Goal: Find specific page/section: Find specific page/section

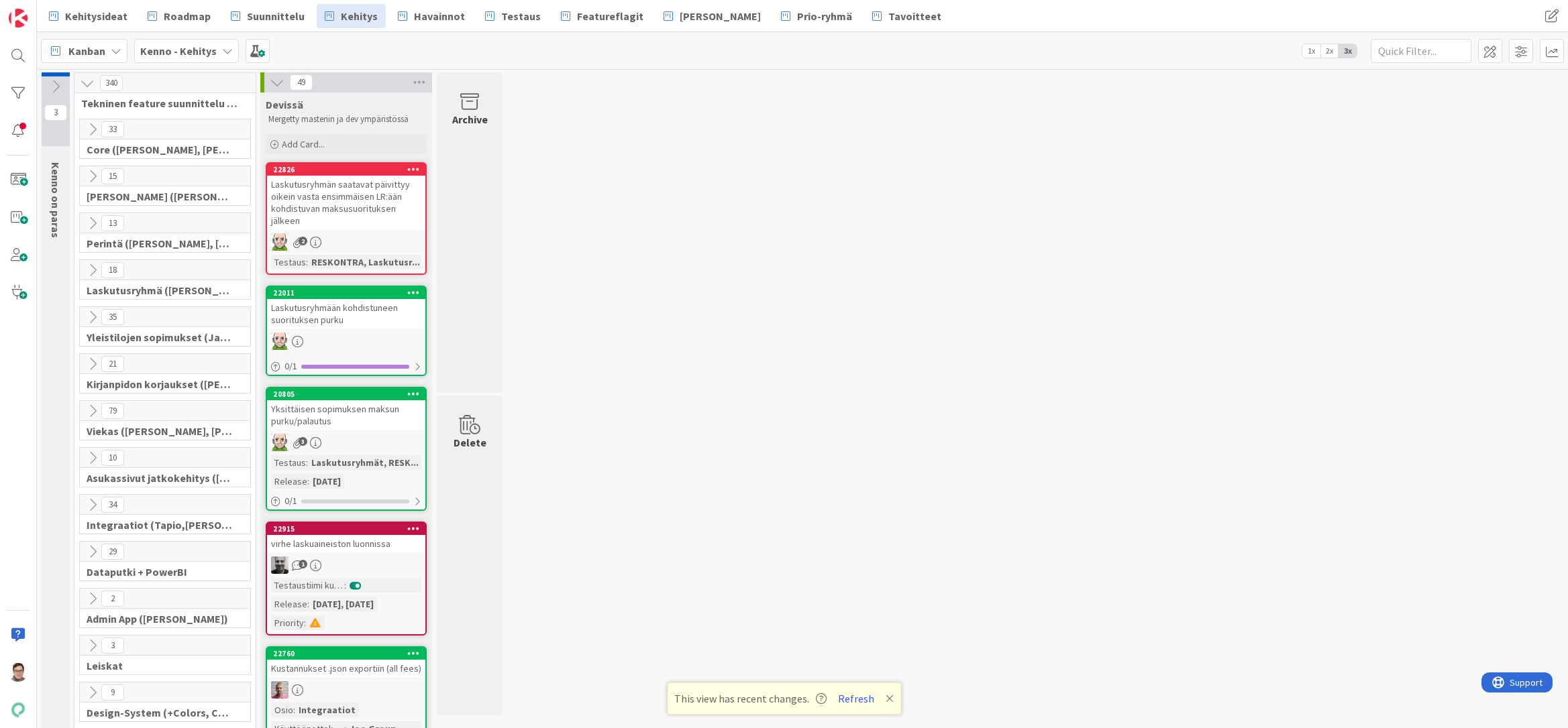
drag, startPoint x: 573, startPoint y: 701, endPoint x: 585, endPoint y: 708, distance: 13.9
click at [18, 53] on div at bounding box center [18, 55] width 27 height 27
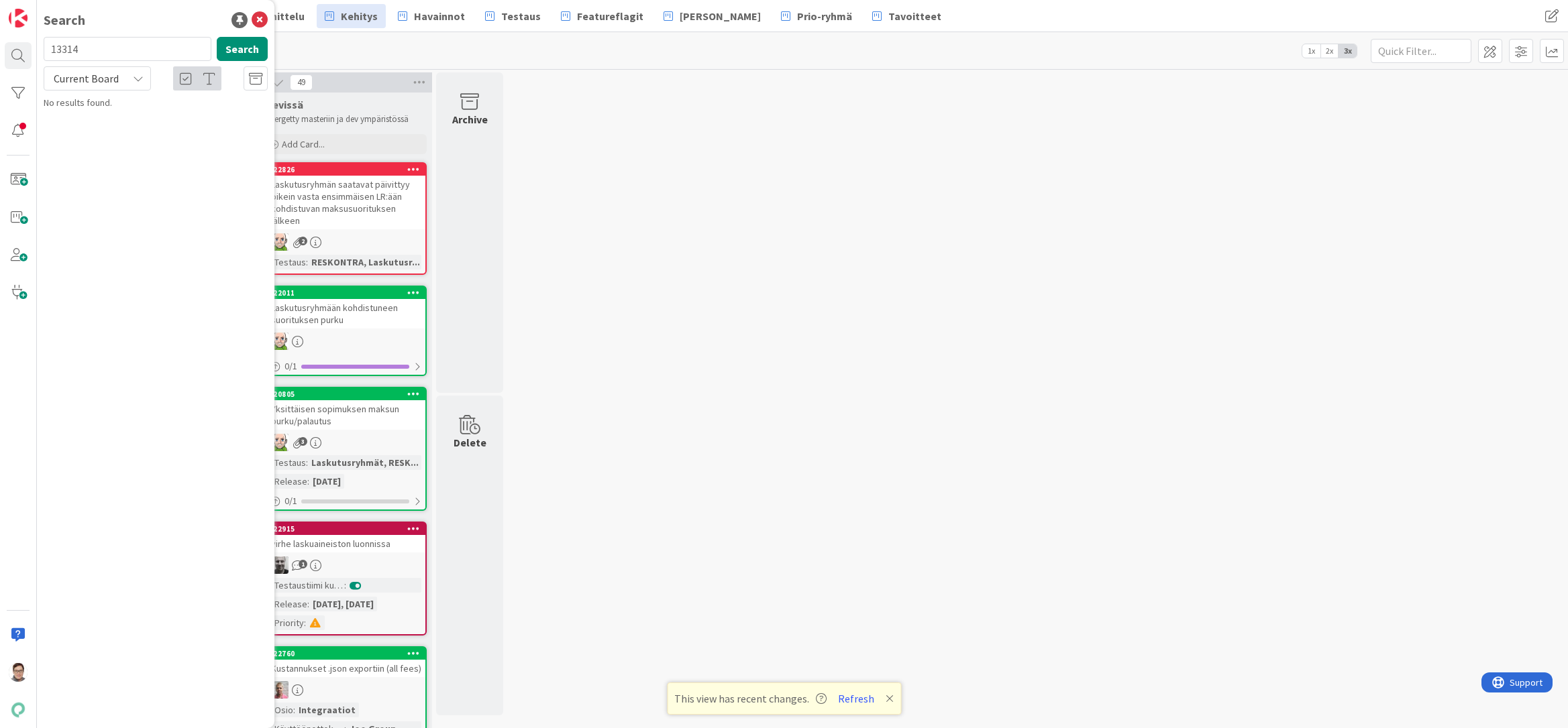
type input "13314"
click at [88, 84] on span "Current Board" at bounding box center [86, 78] width 65 height 13
drag, startPoint x: 87, startPoint y: 128, endPoint x: 87, endPoint y: 138, distance: 10.0
click at [87, 128] on span "All Boards" at bounding box center [121, 134] width 140 height 20
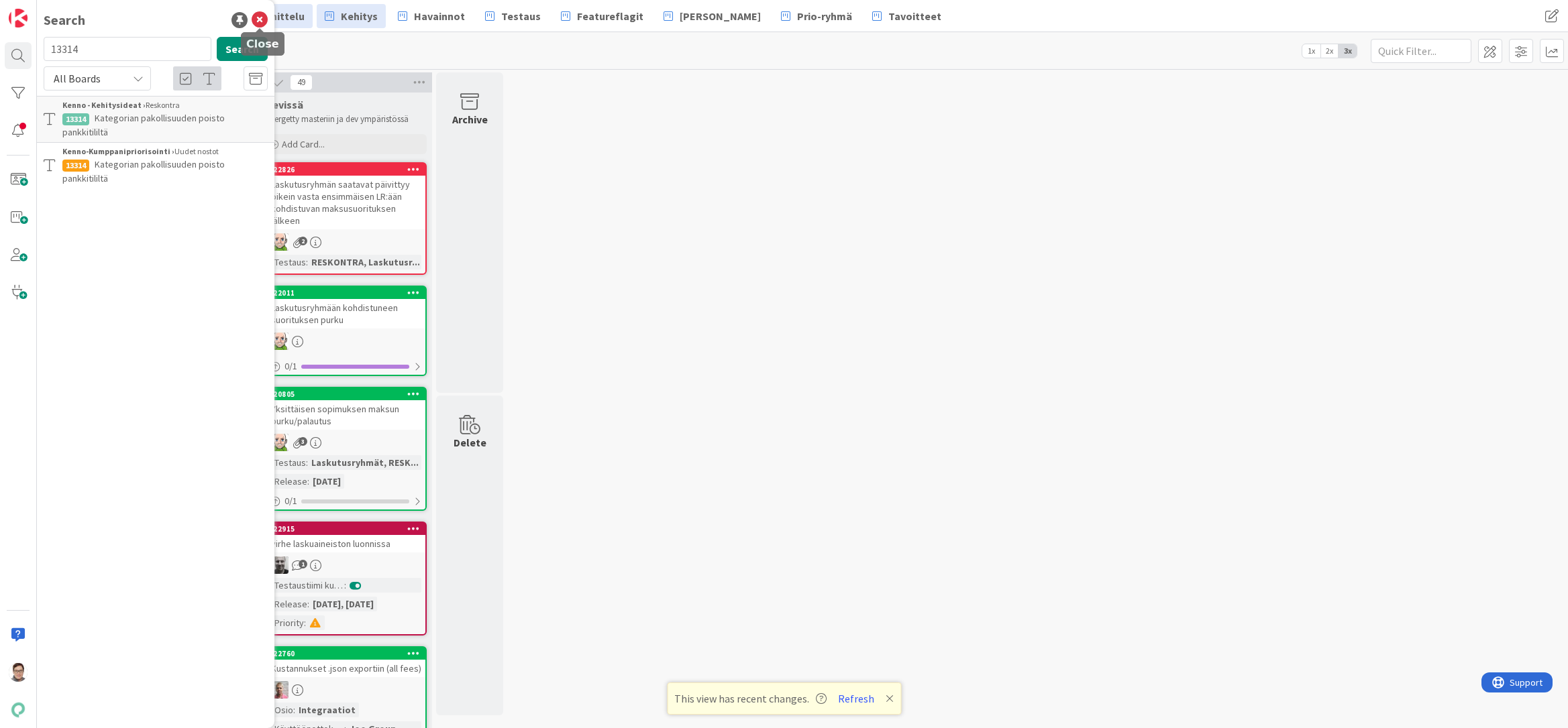
drag, startPoint x: 257, startPoint y: 16, endPoint x: 268, endPoint y: 20, distance: 11.7
click at [257, 16] on icon at bounding box center [260, 20] width 16 height 16
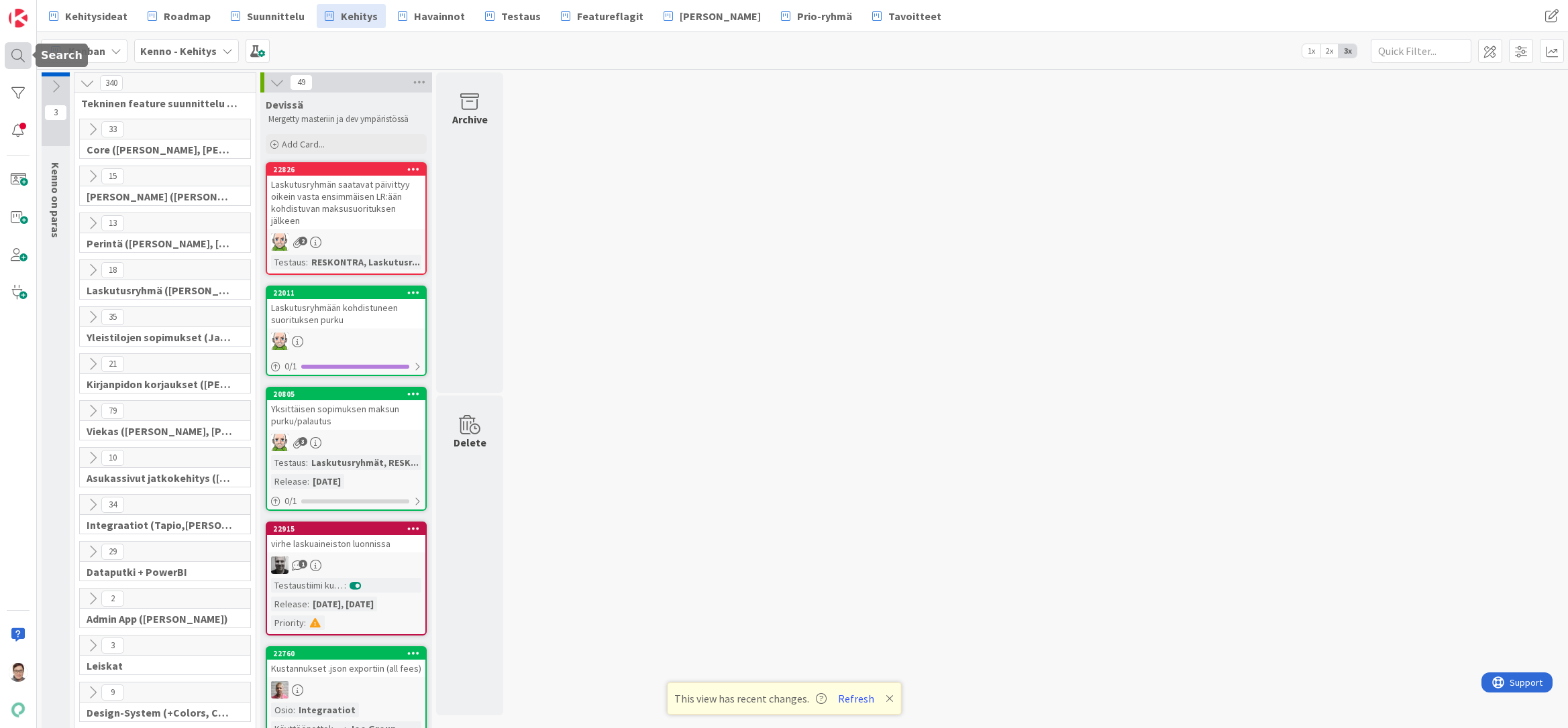
click at [12, 58] on div at bounding box center [18, 55] width 27 height 27
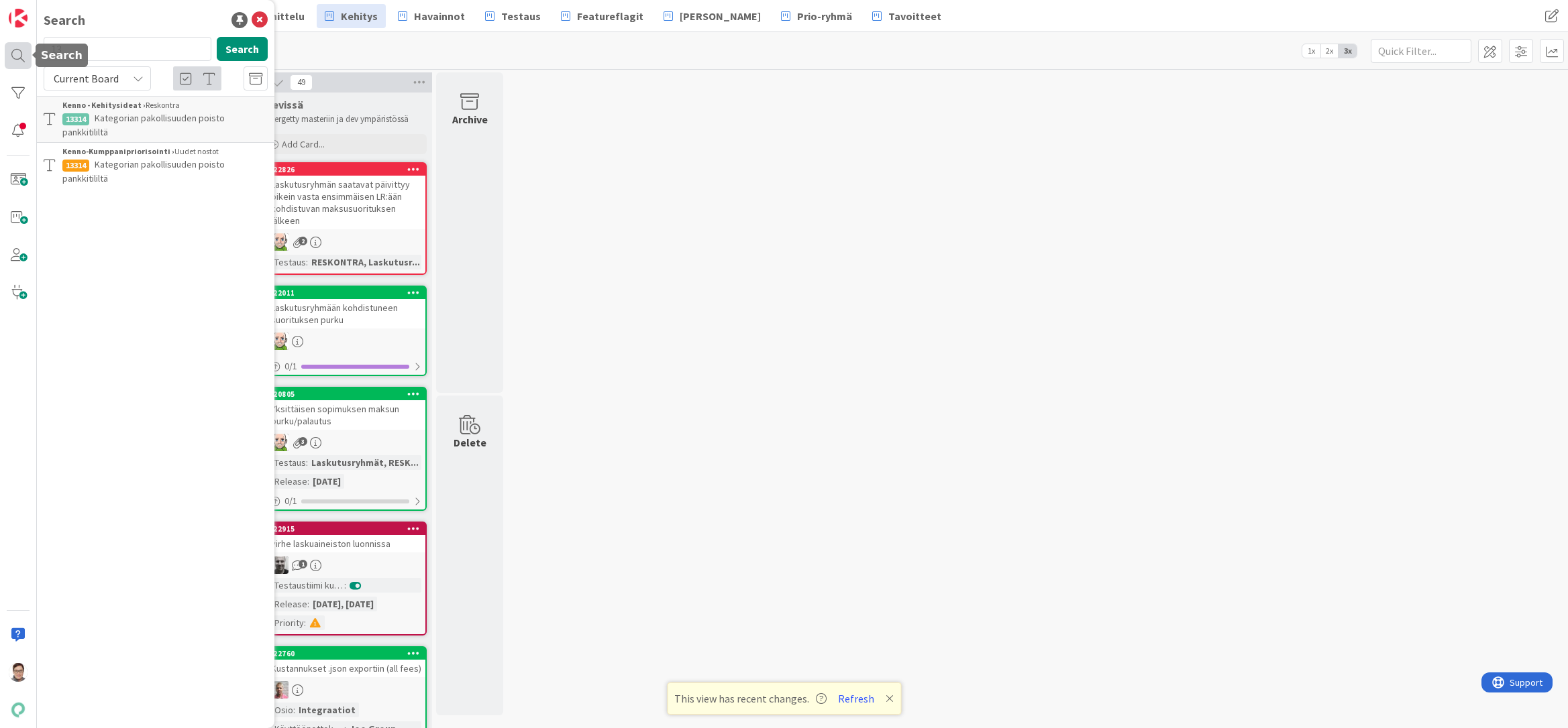
type input "1"
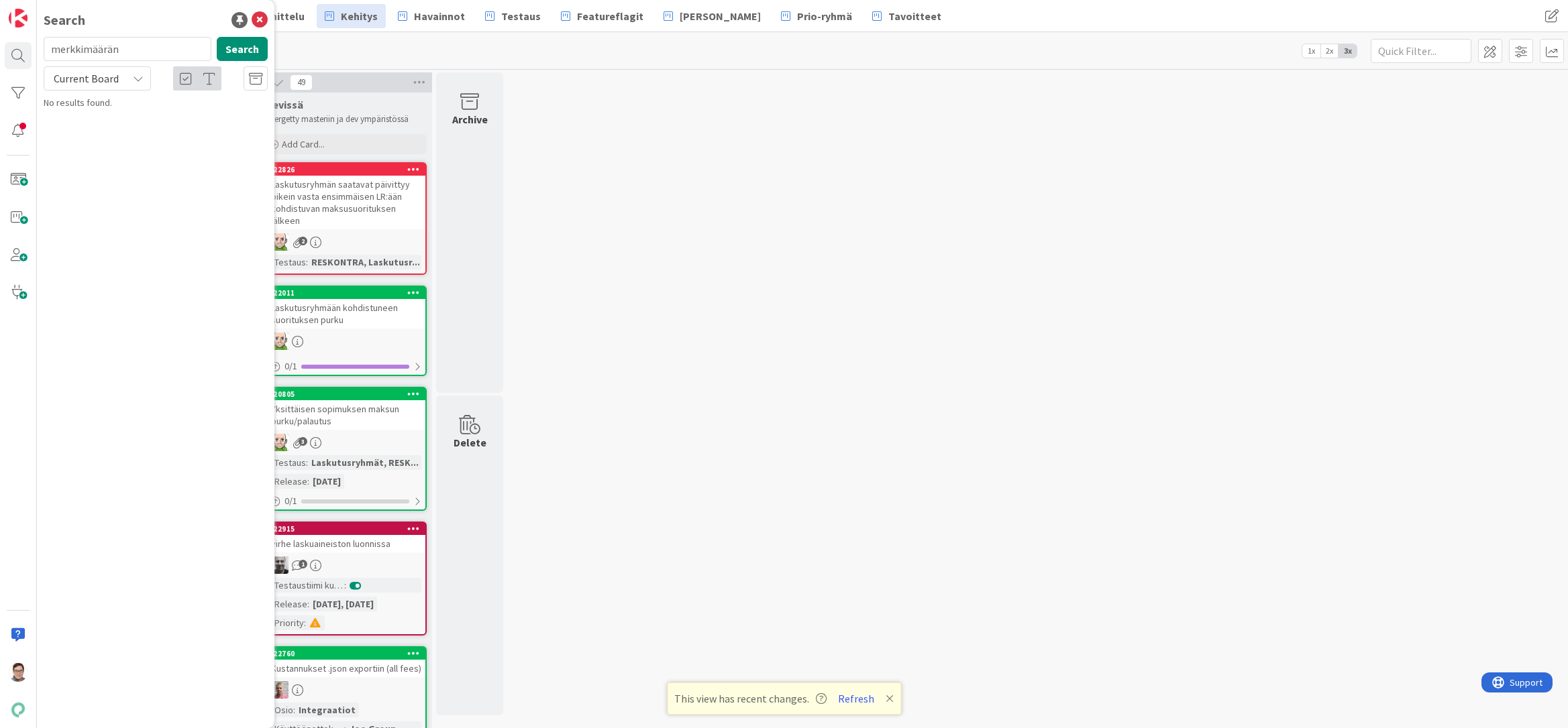
click at [75, 80] on span "Current Board" at bounding box center [86, 78] width 65 height 13
click at [84, 131] on span "All Boards" at bounding box center [121, 134] width 140 height 20
drag, startPoint x: 129, startPoint y: 48, endPoint x: 27, endPoint y: 48, distance: 102.0
click at [27, 48] on div "Search merkkimäärän Search All Boards Current Board All Boards No results found." at bounding box center [18, 364] width 37 height 728
click at [241, 53] on button "Search" at bounding box center [242, 48] width 51 height 24
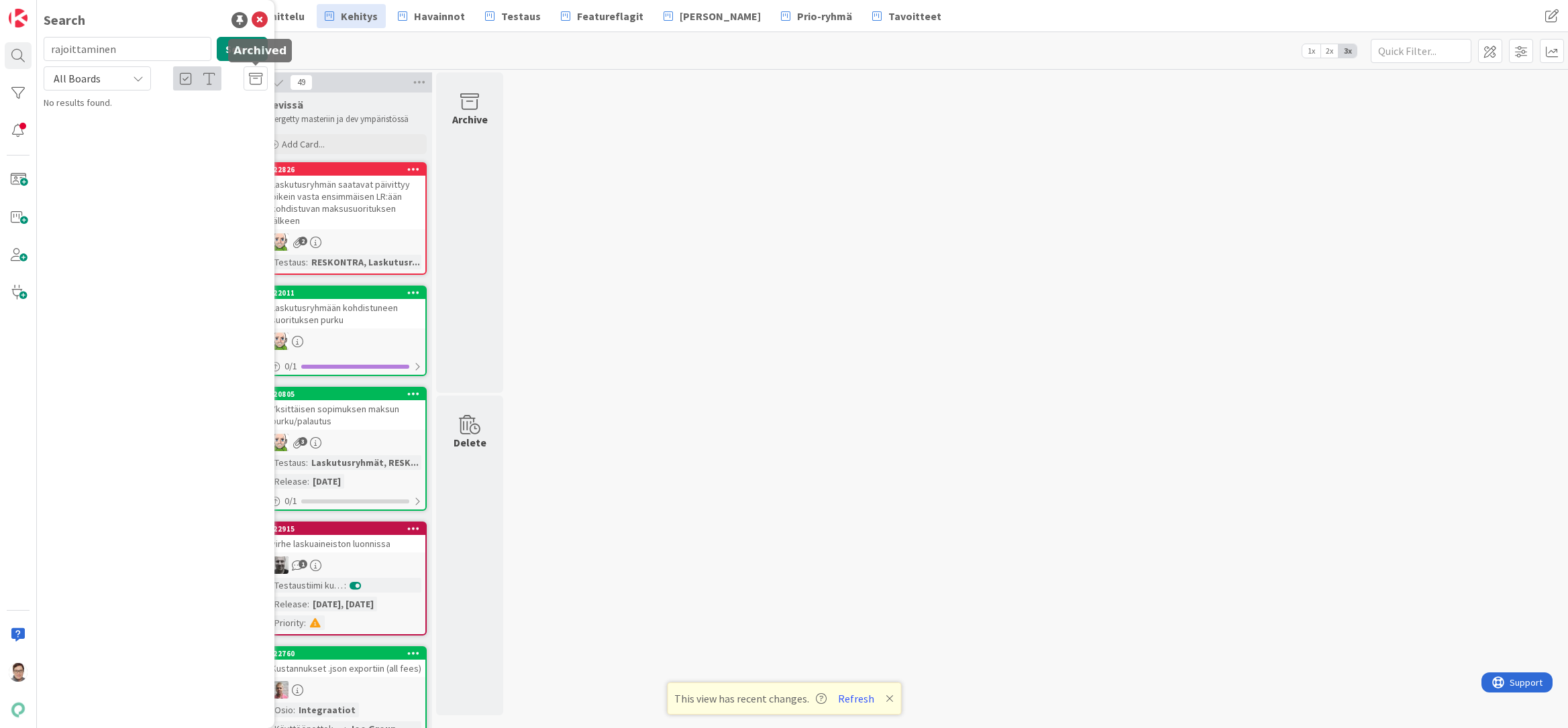
click at [254, 78] on icon at bounding box center [256, 79] width 13 height 13
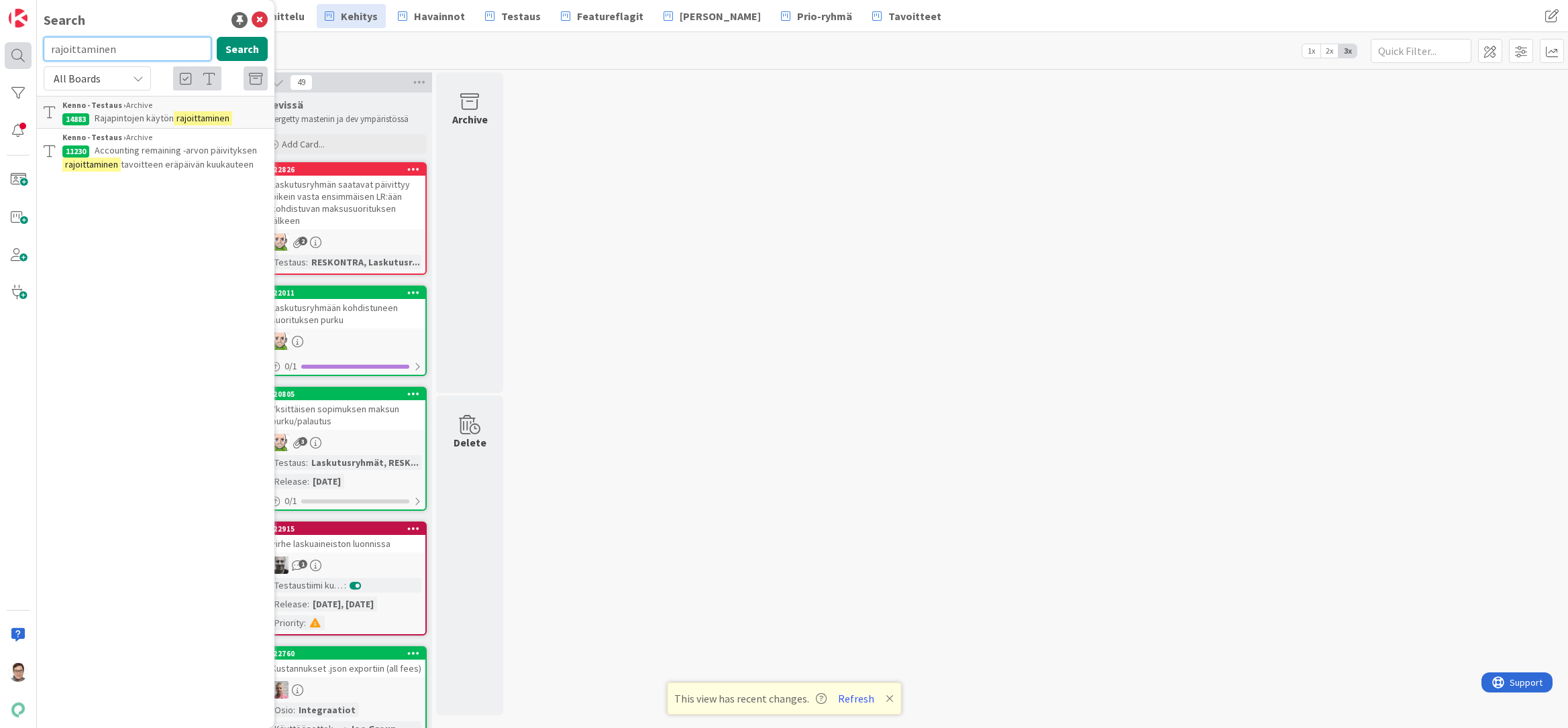
drag, startPoint x: 129, startPoint y: 49, endPoint x: 6, endPoint y: 46, distance: 123.0
click at [6, 46] on div "Search rajoittaminen Search All Boards Current Board All Boards Kenno - Testaus…" at bounding box center [18, 364] width 37 height 728
type input "merkkimäärän"
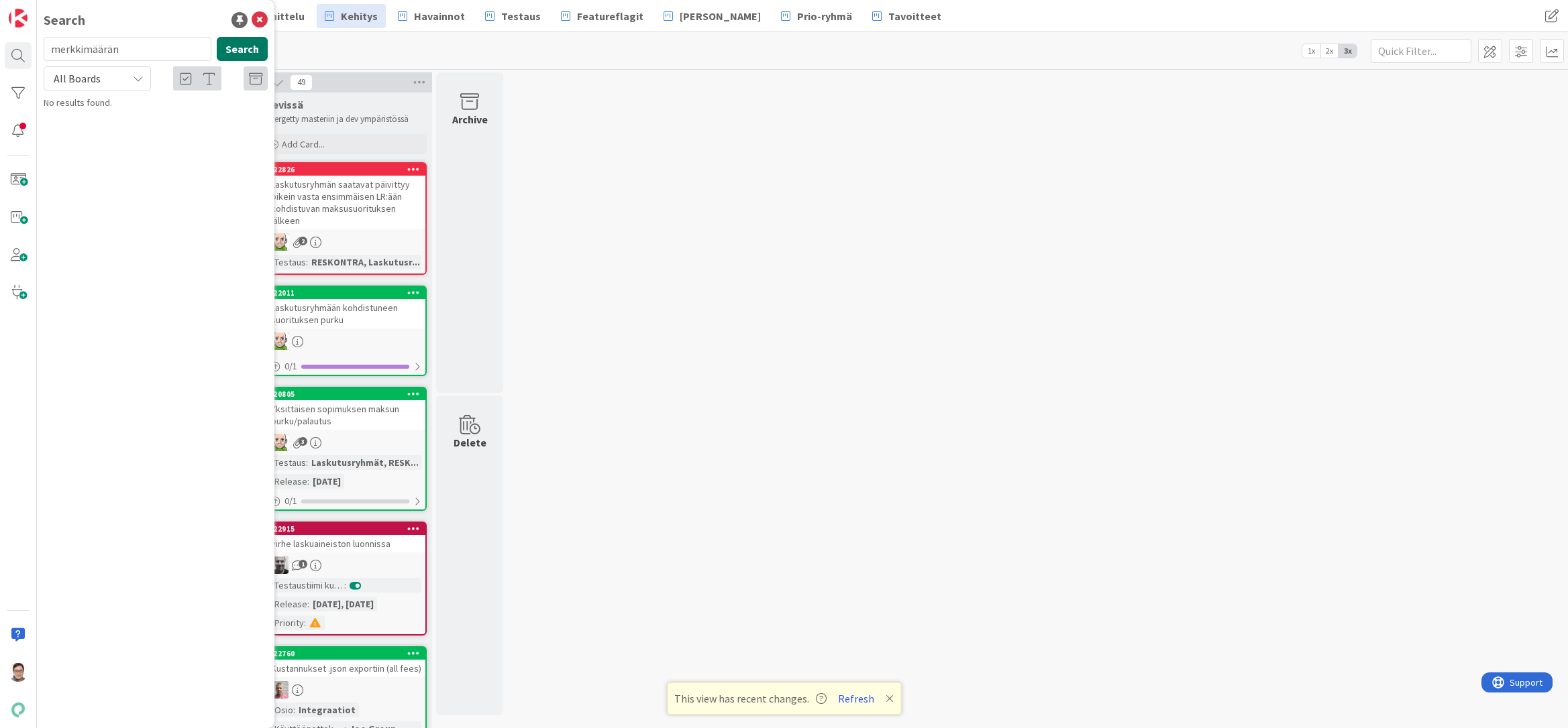
click at [245, 45] on button "Search" at bounding box center [242, 48] width 51 height 24
click at [254, 77] on icon at bounding box center [256, 79] width 13 height 13
click at [261, 21] on icon at bounding box center [260, 20] width 16 height 16
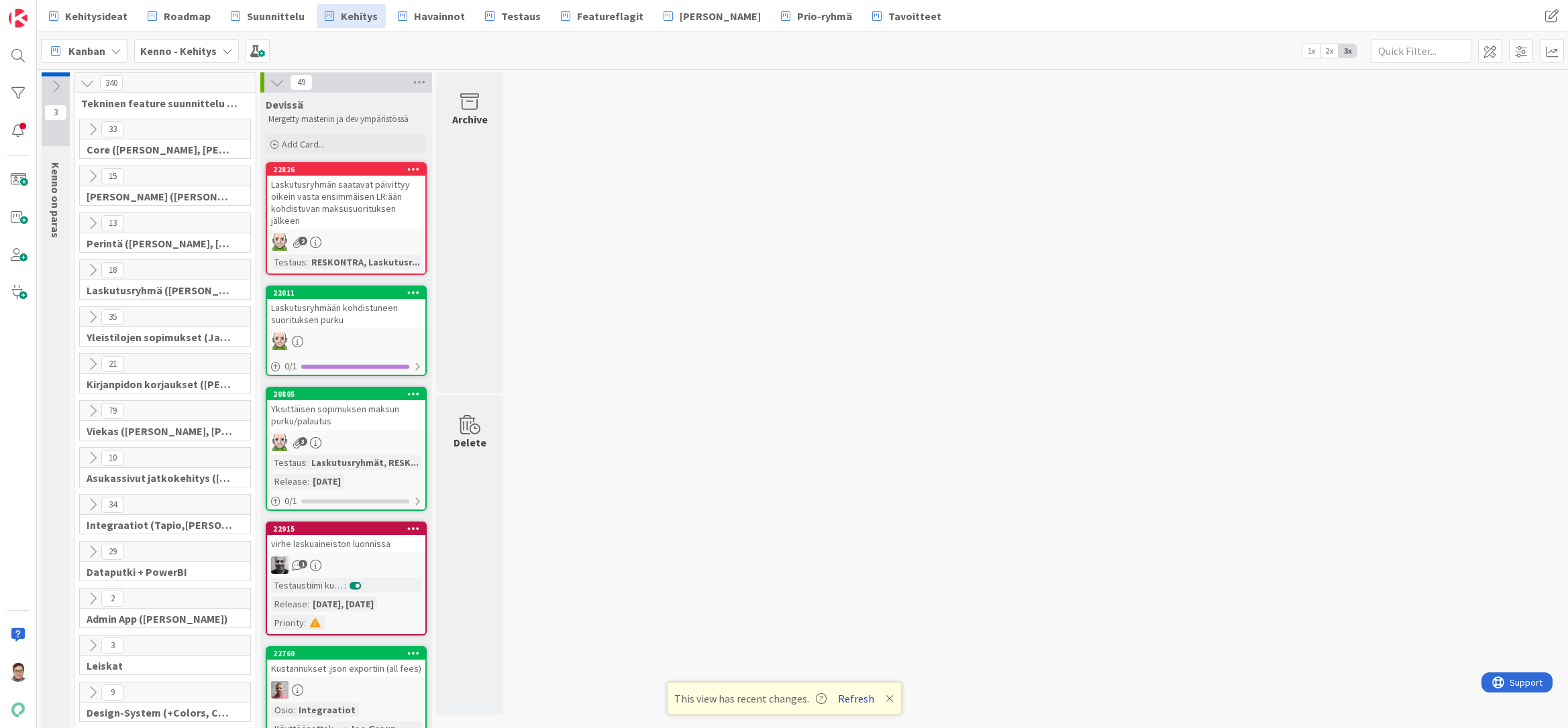
click at [859, 699] on button "Refresh" at bounding box center [856, 699] width 46 height 17
click at [89, 125] on icon at bounding box center [93, 129] width 15 height 15
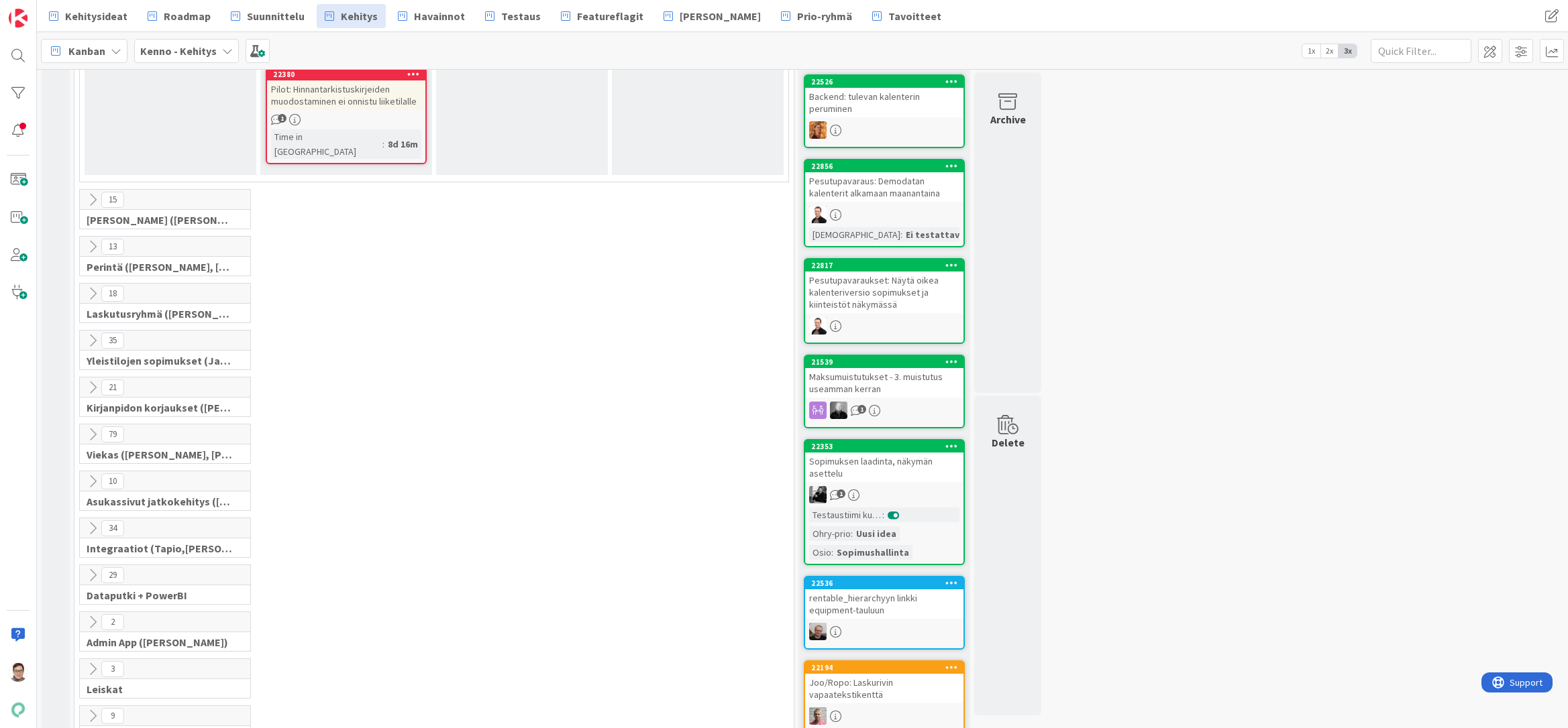
scroll to position [1676, 0]
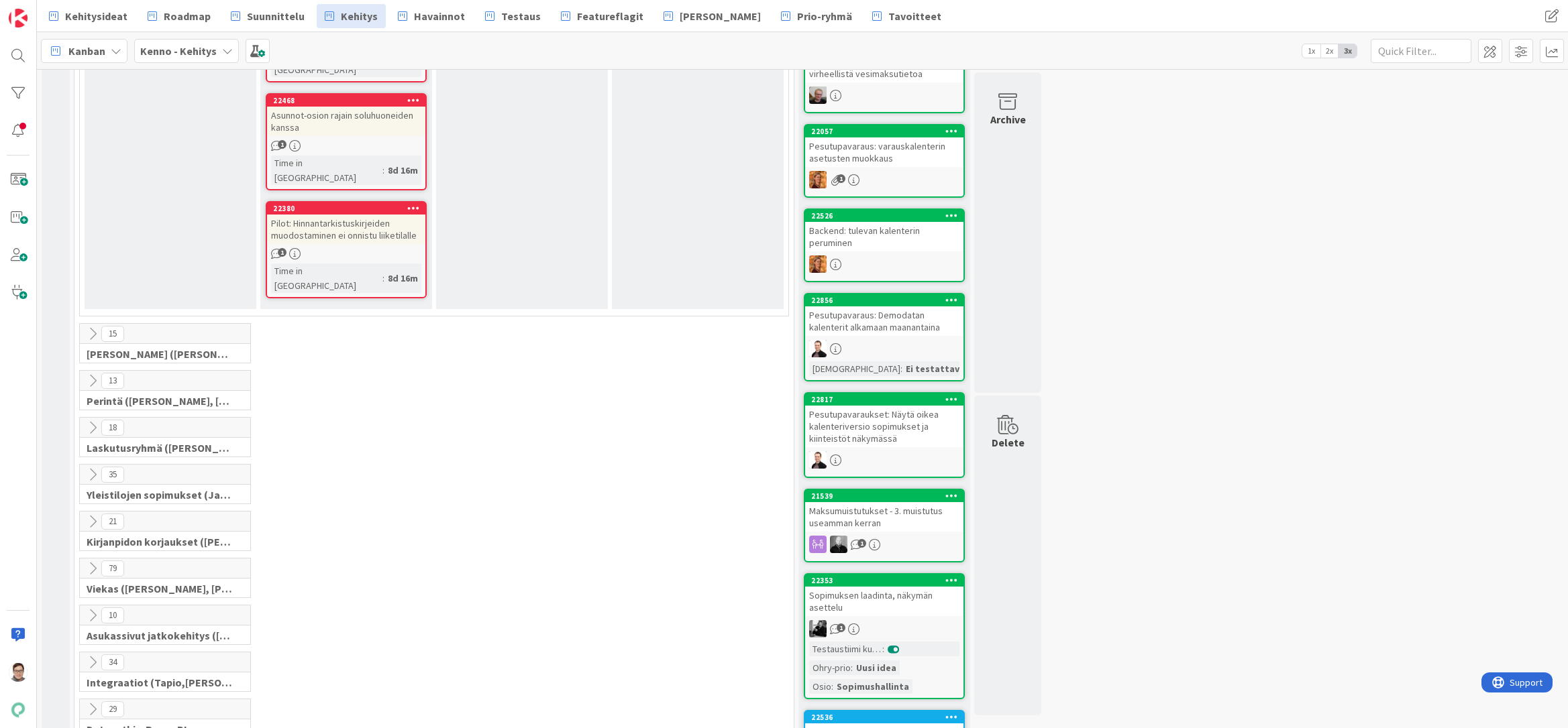
click at [90, 327] on icon at bounding box center [93, 335] width 15 height 15
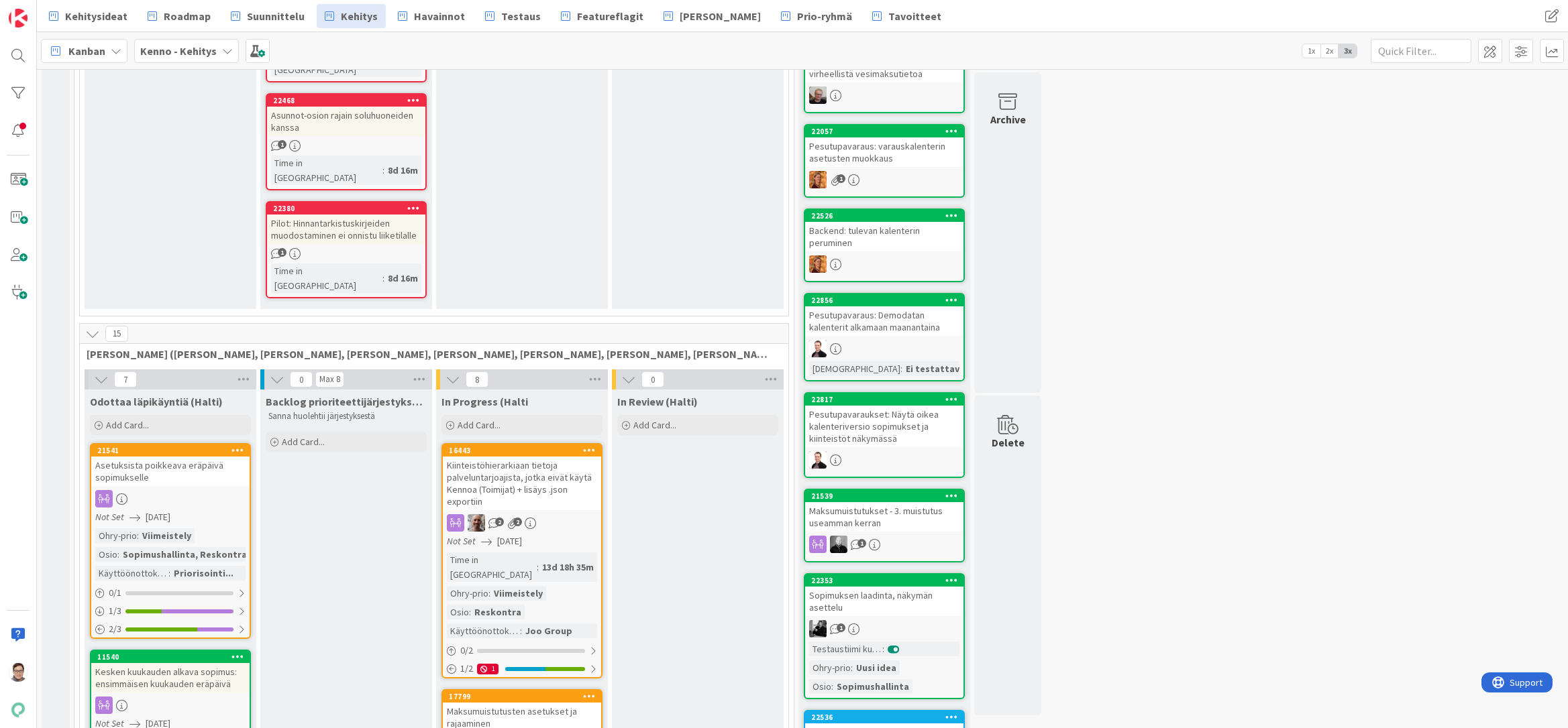
drag, startPoint x: 16, startPoint y: 56, endPoint x: 66, endPoint y: 60, distance: 50.2
click at [16, 56] on div at bounding box center [18, 55] width 27 height 27
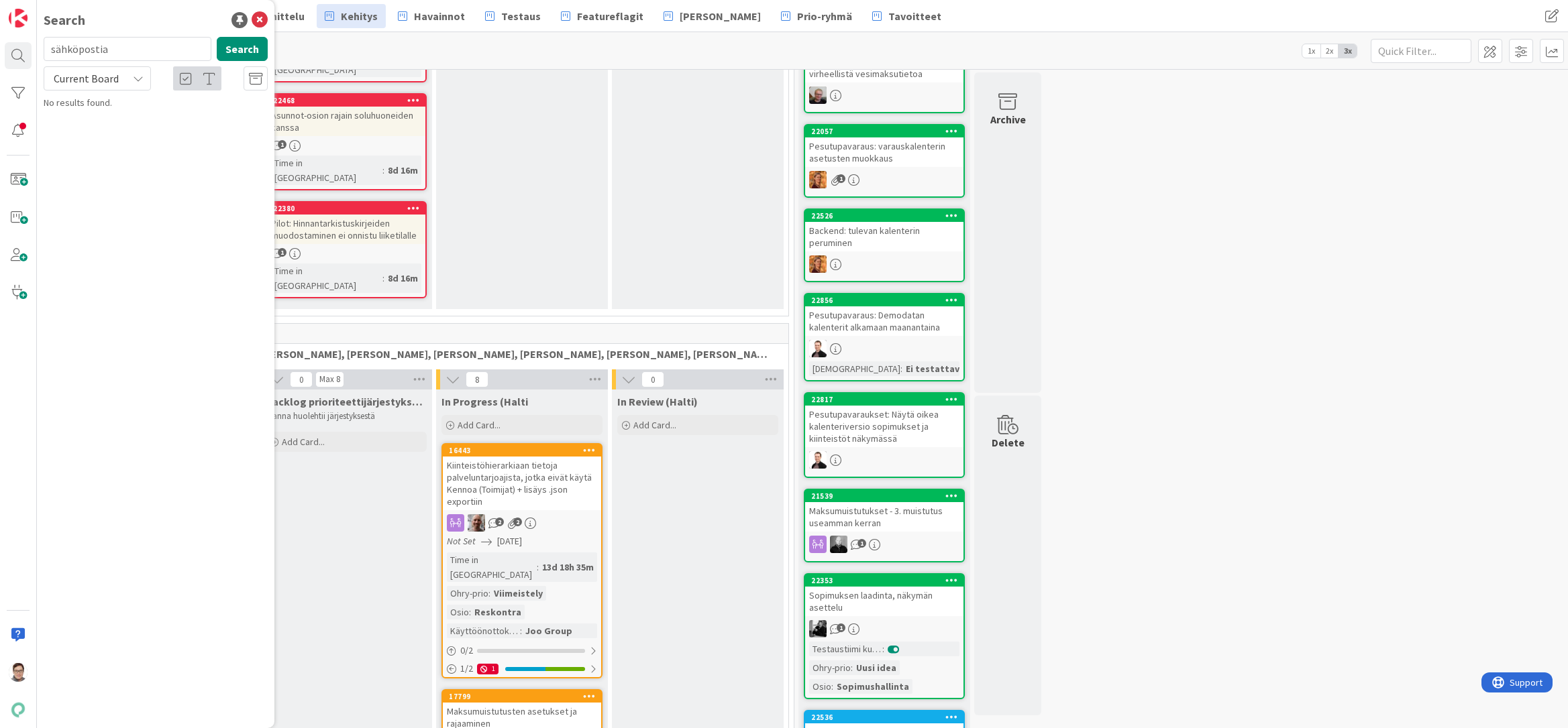
type input "sähköpostia"
click at [131, 81] on div "Current Board" at bounding box center [97, 78] width 107 height 24
click at [99, 135] on span "All Boards" at bounding box center [121, 134] width 140 height 20
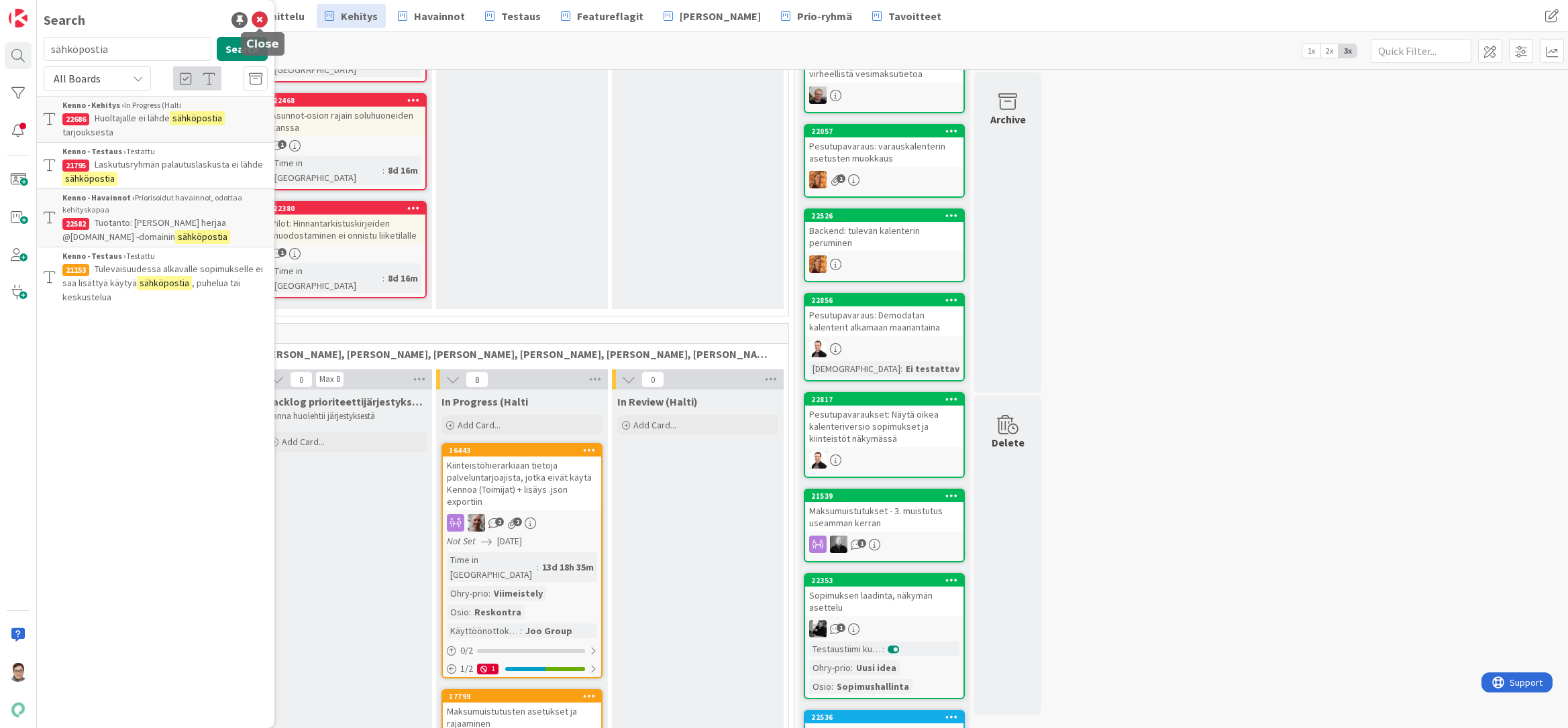
click at [259, 21] on icon at bounding box center [260, 20] width 16 height 16
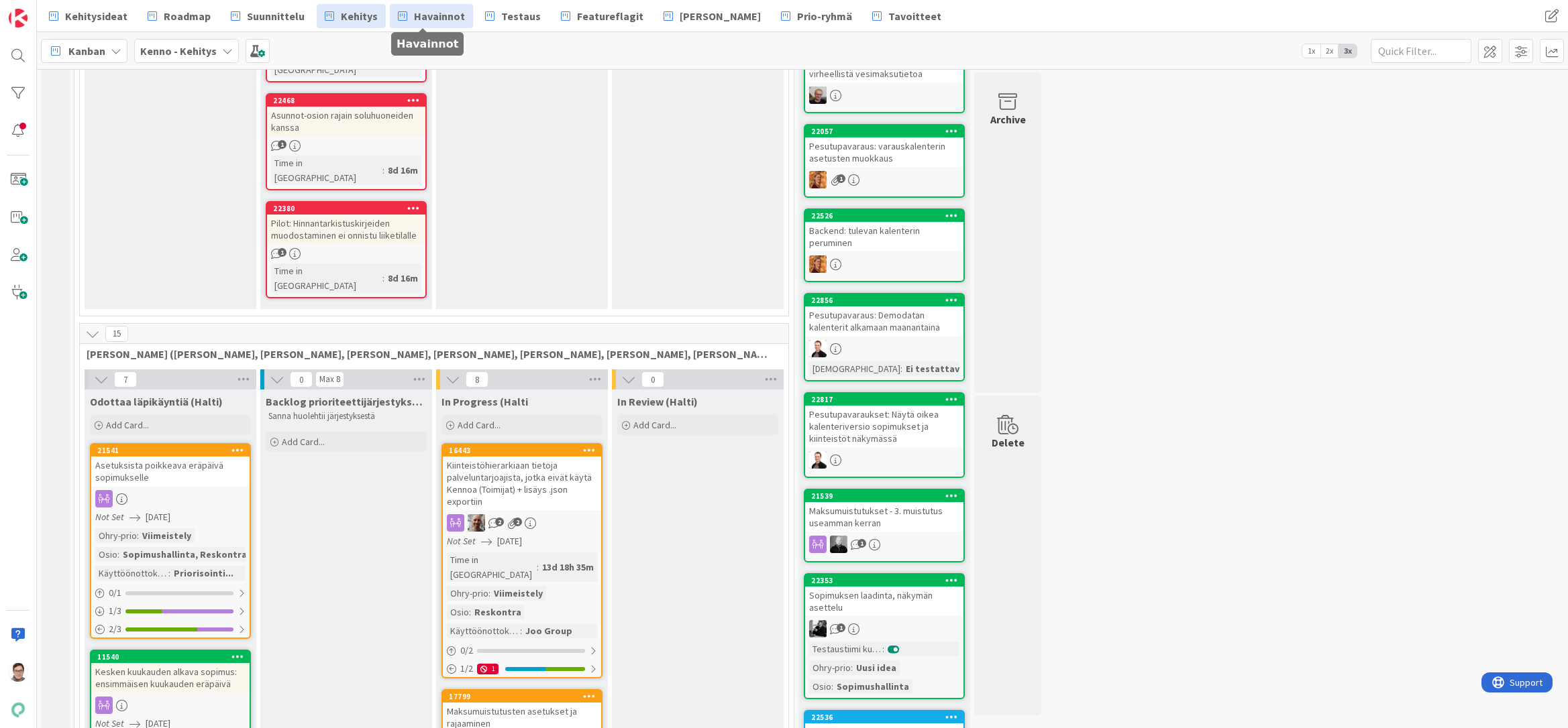
click at [420, 15] on span "Havainnot" at bounding box center [439, 15] width 51 height 16
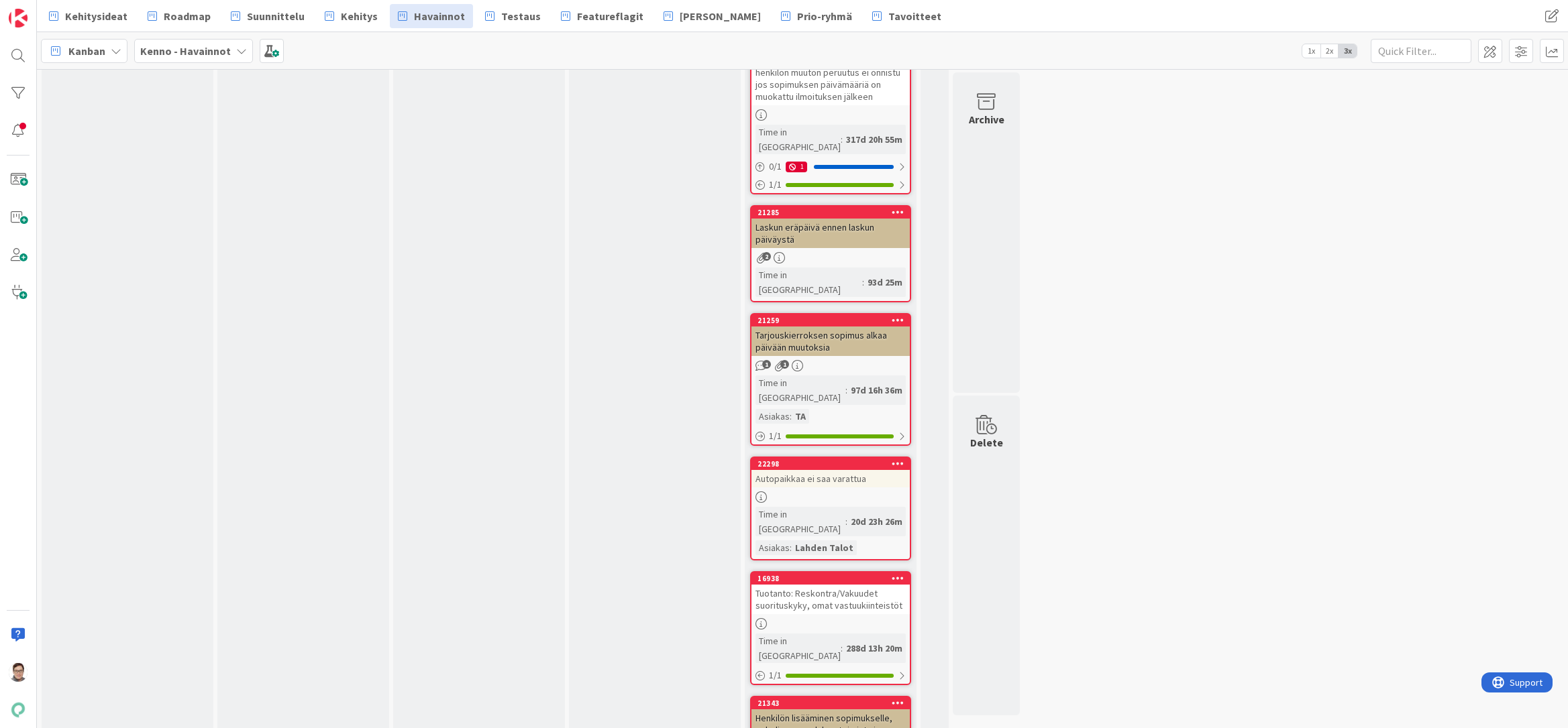
scroll to position [3621, 0]
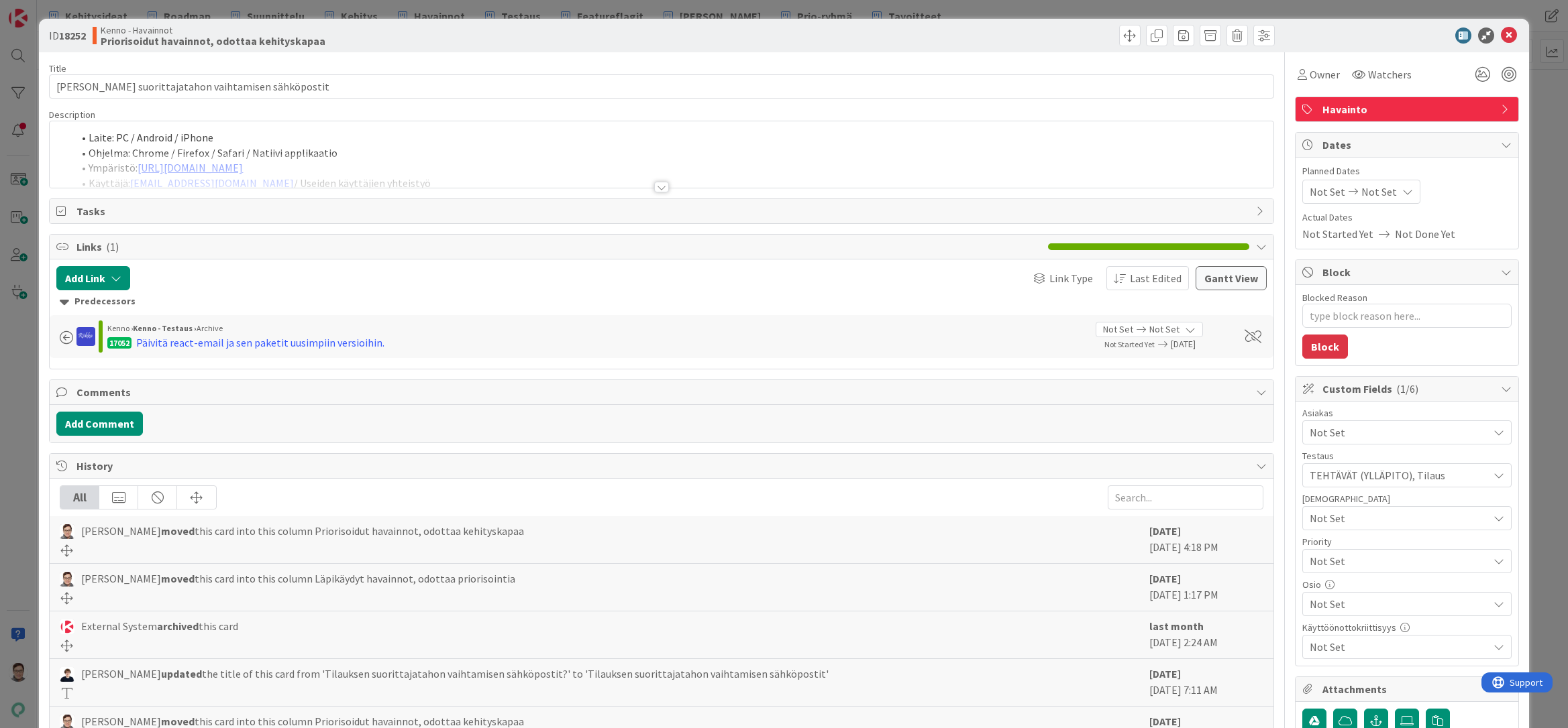
type textarea "x"
click at [656, 182] on div at bounding box center [662, 186] width 15 height 10
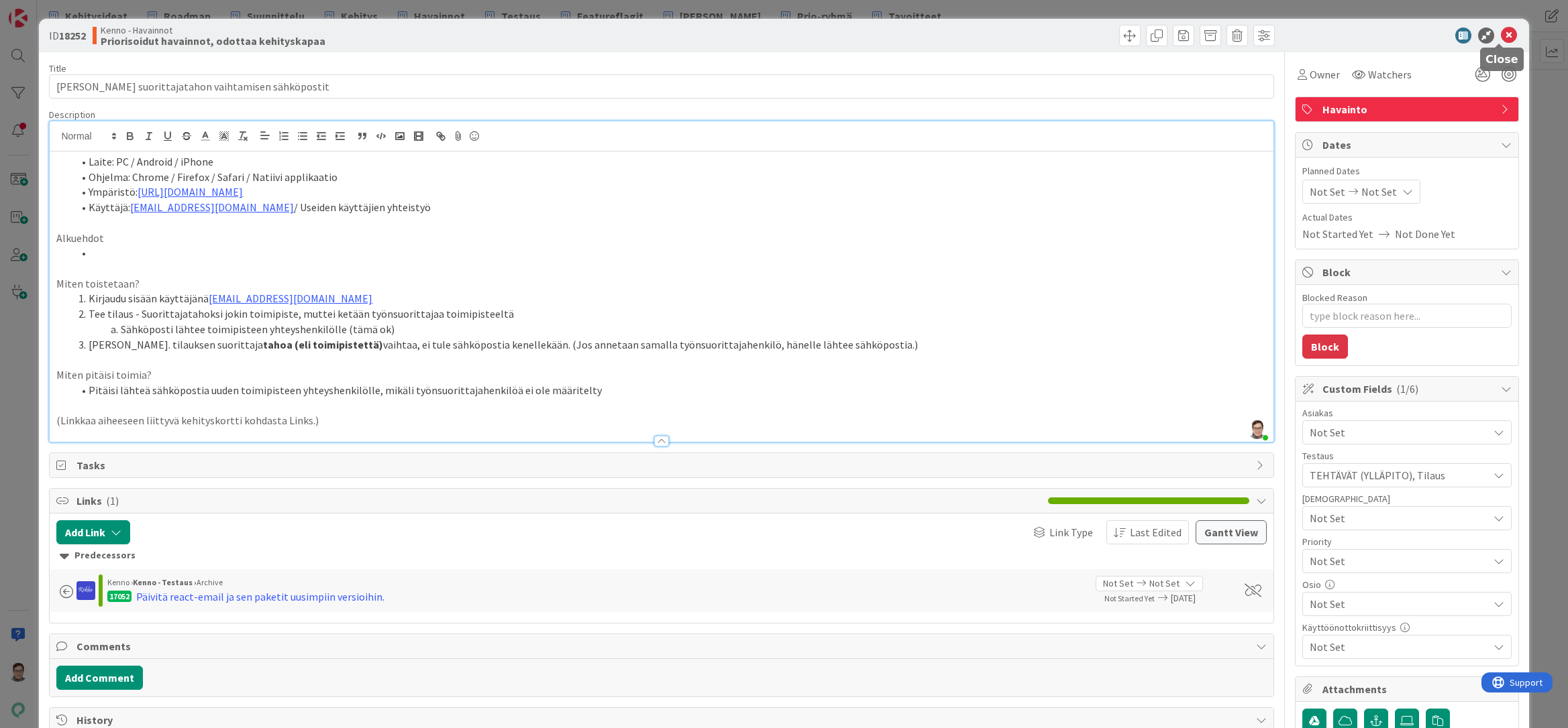
click at [1500, 36] on icon at bounding box center [1508, 35] width 16 height 16
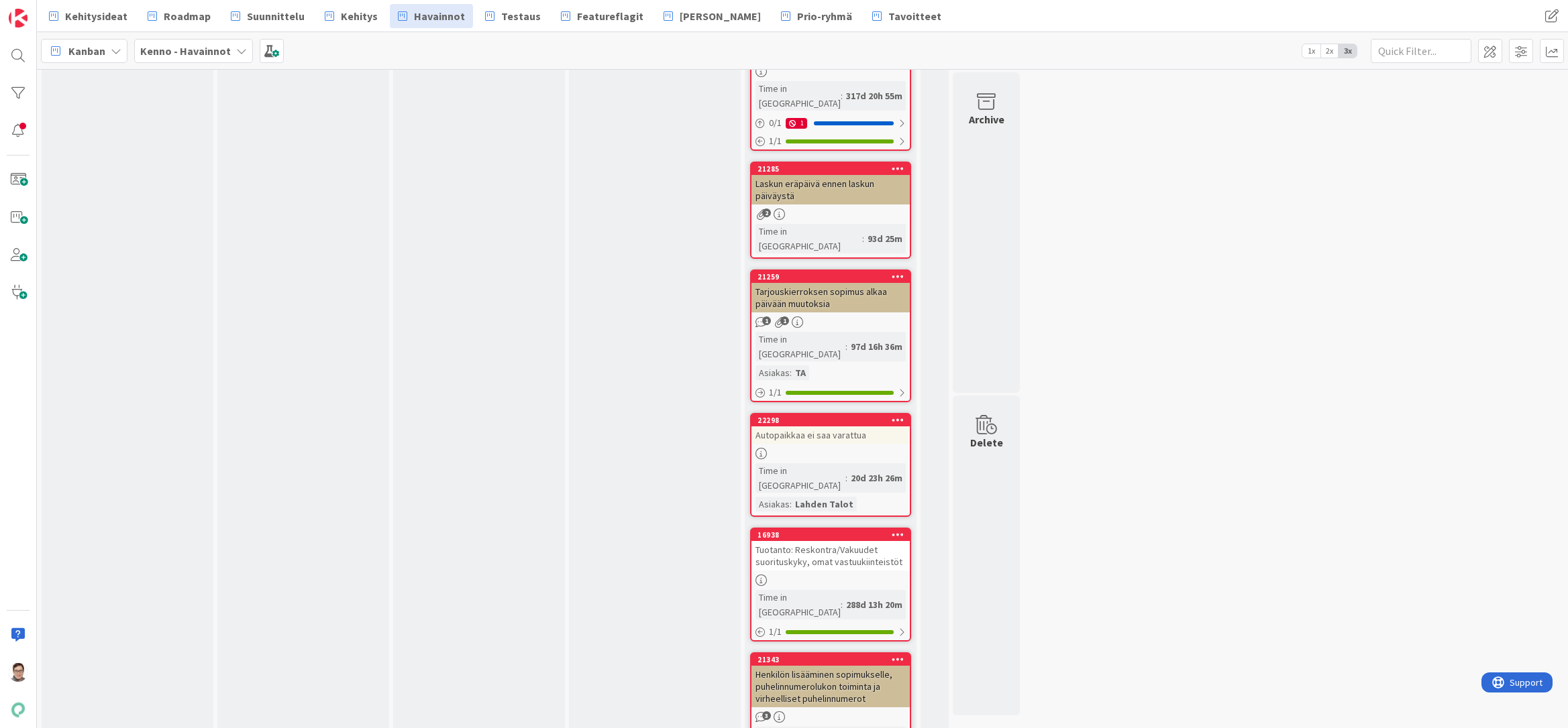
click at [15, 56] on div at bounding box center [18, 55] width 27 height 27
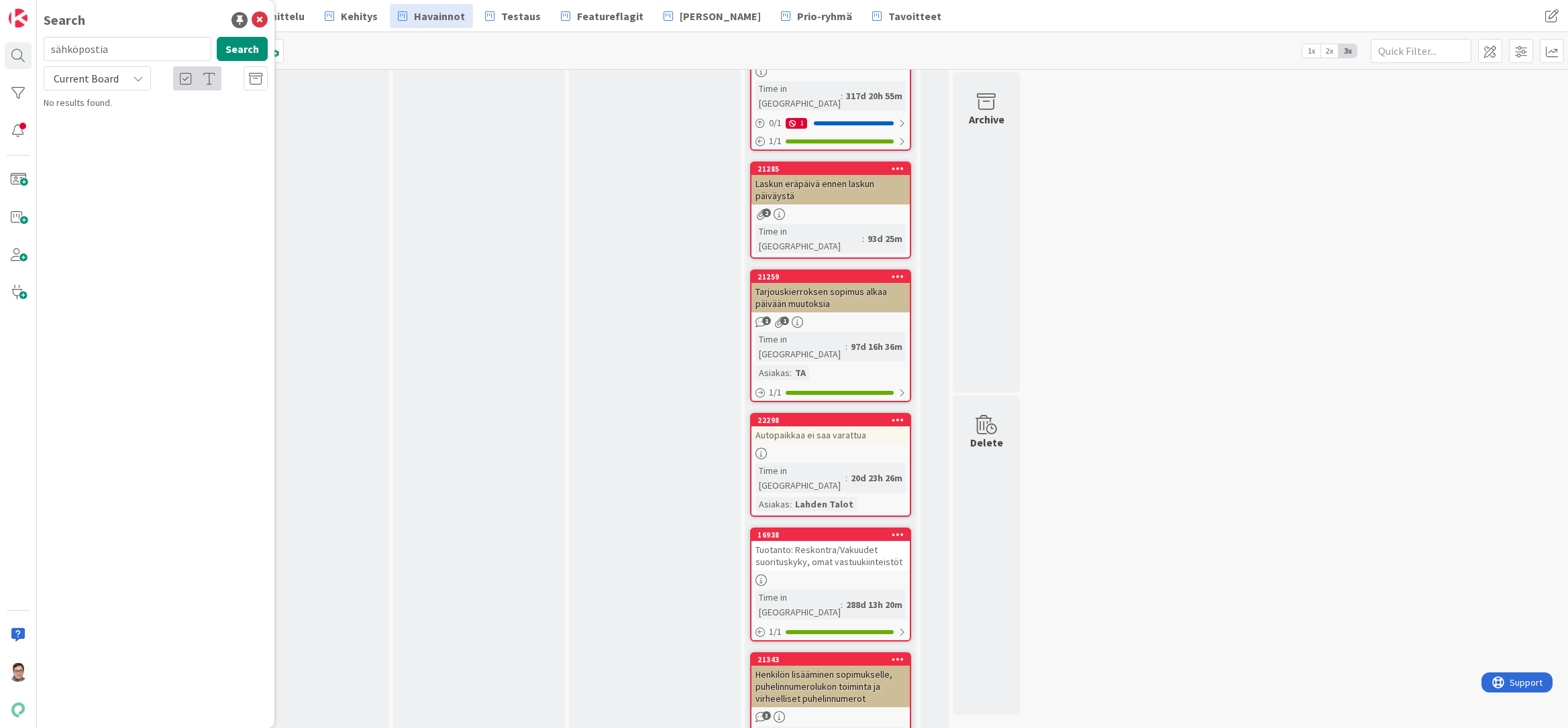
drag, startPoint x: 124, startPoint y: 48, endPoint x: 35, endPoint y: 46, distance: 89.0
click at [35, 46] on div "Search sähköpostia Search Current Board No results found." at bounding box center [18, 364] width 37 height 728
type input "22127"
click at [81, 79] on span "Current Board" at bounding box center [86, 78] width 65 height 13
click at [87, 134] on span "All Boards" at bounding box center [121, 134] width 140 height 20
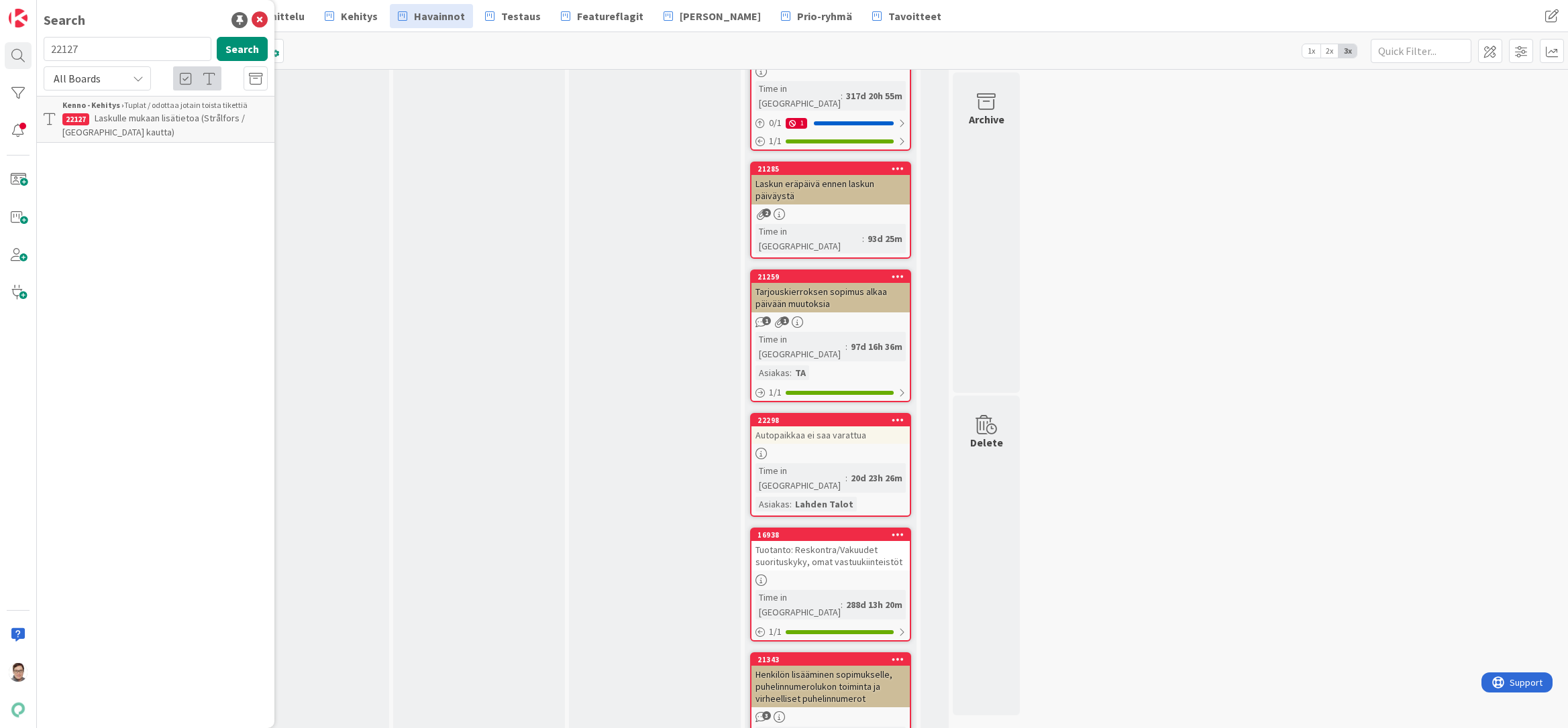
click at [166, 117] on span "Laskulle mukaan lisätietoa (Strålfors / [GEOGRAPHIC_DATA] kautta)" at bounding box center [154, 125] width 183 height 27
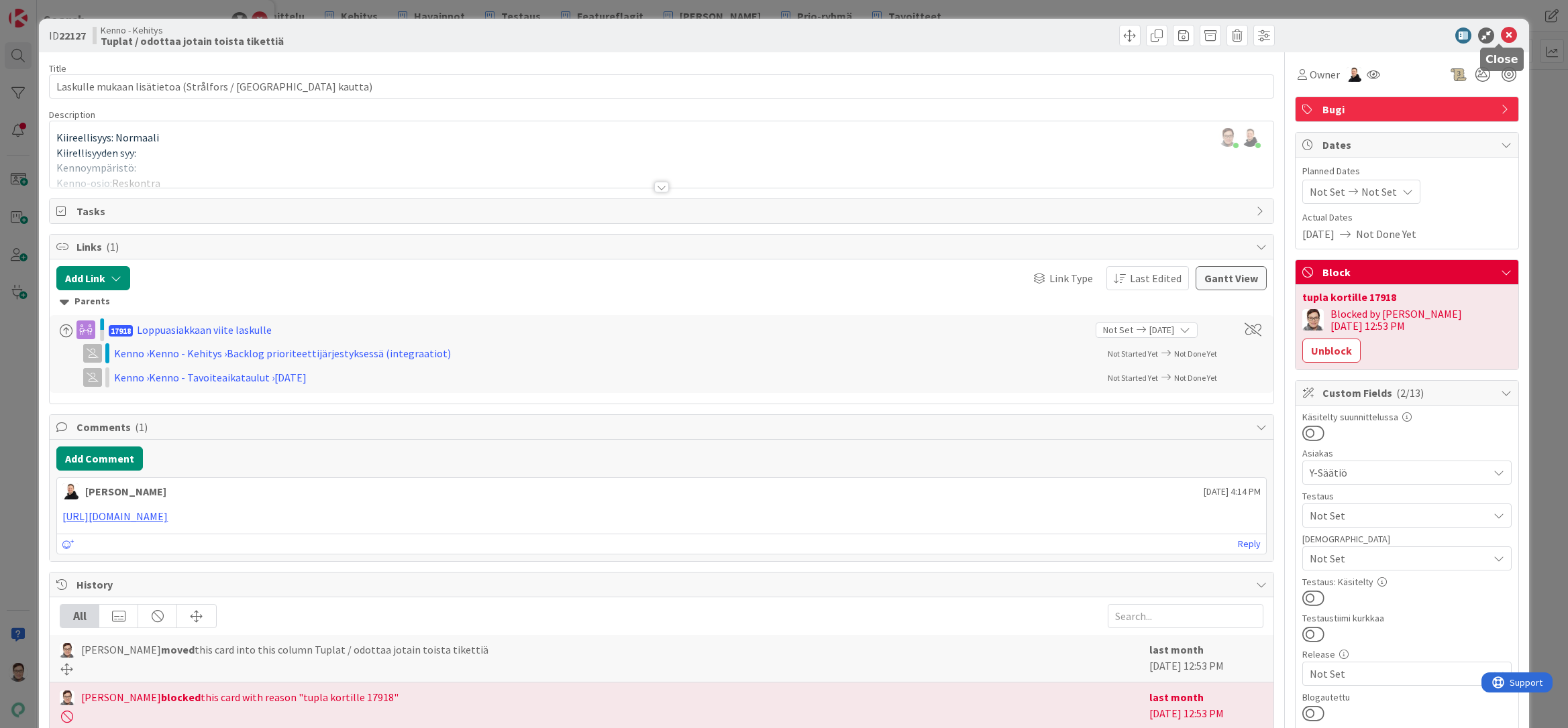
click at [1500, 35] on icon at bounding box center [1508, 35] width 16 height 16
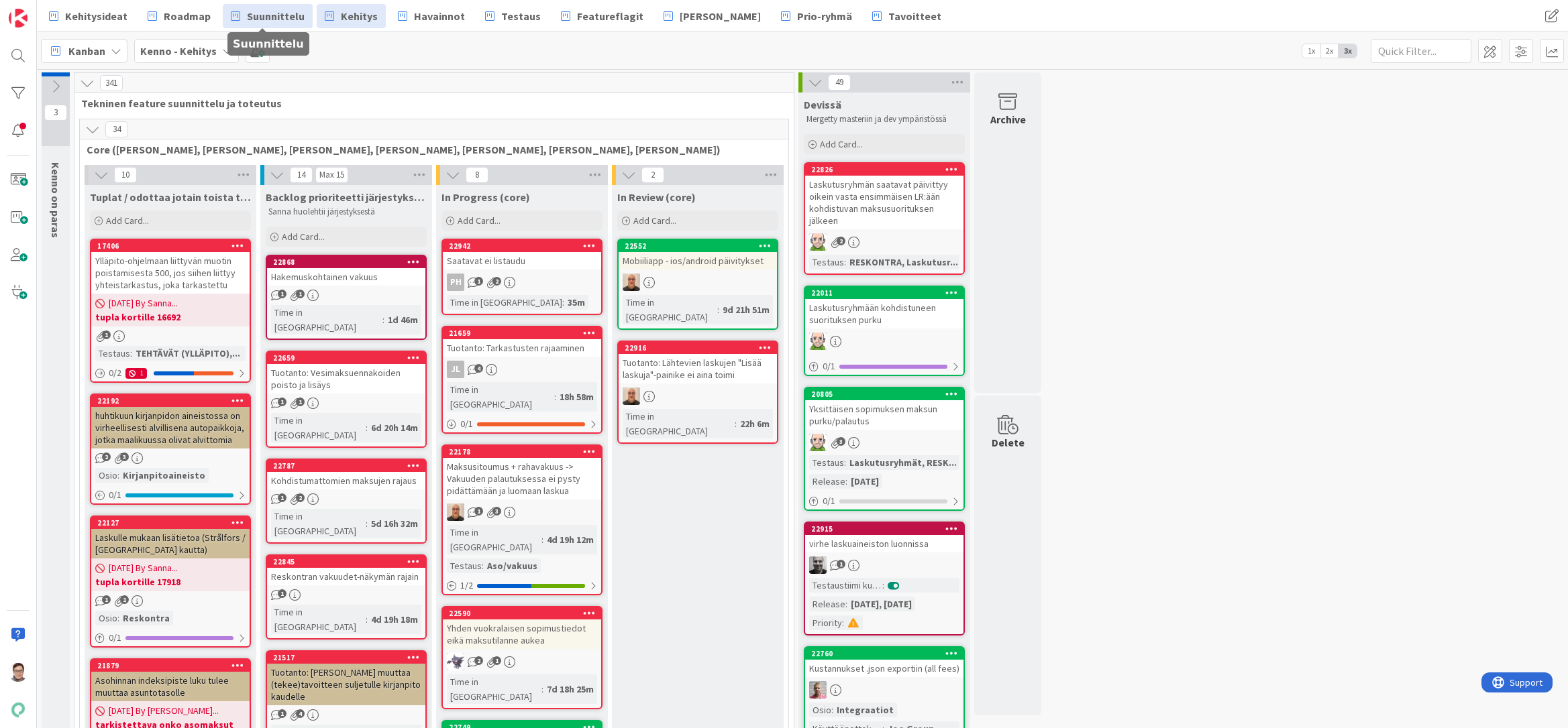
click at [277, 19] on span "Suunnittelu" at bounding box center [276, 15] width 58 height 16
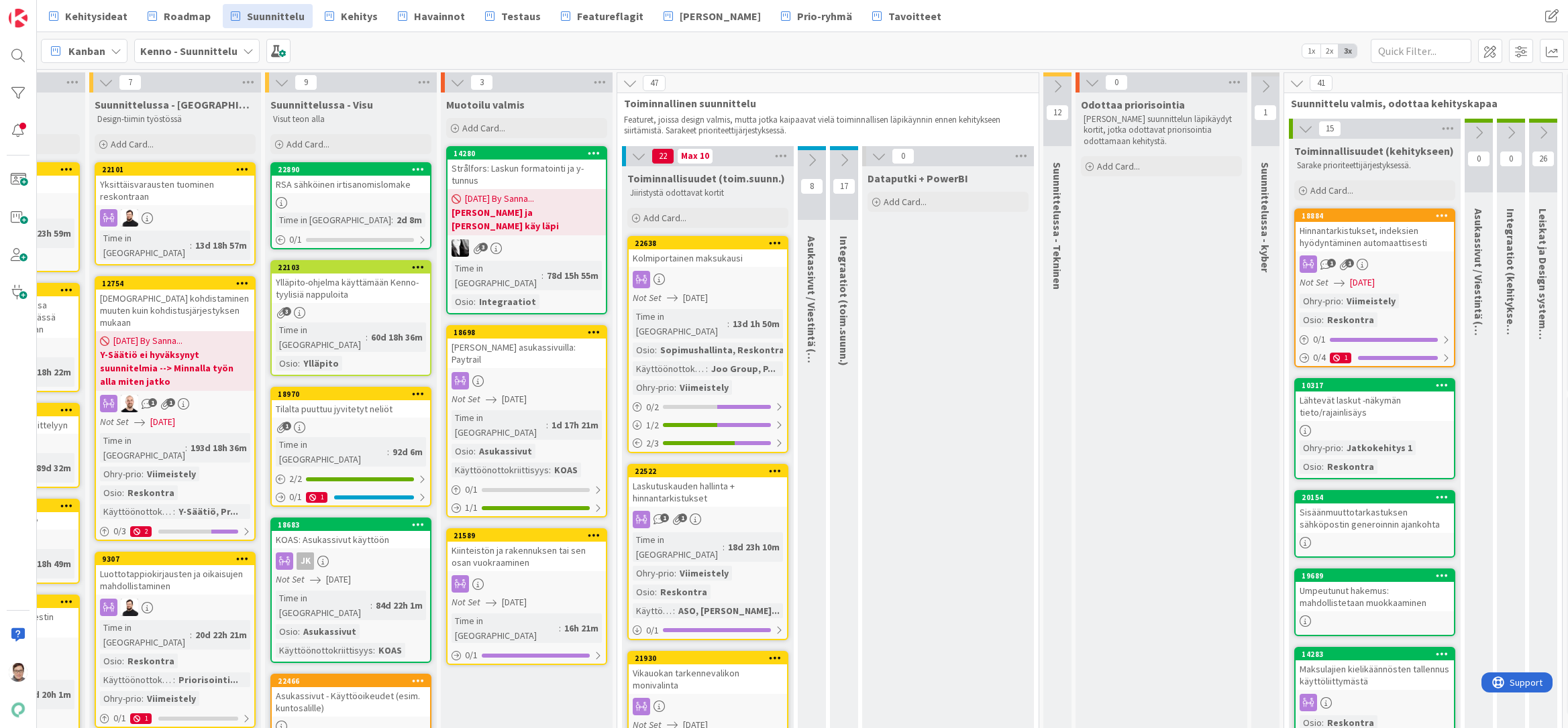
scroll to position [0, 182]
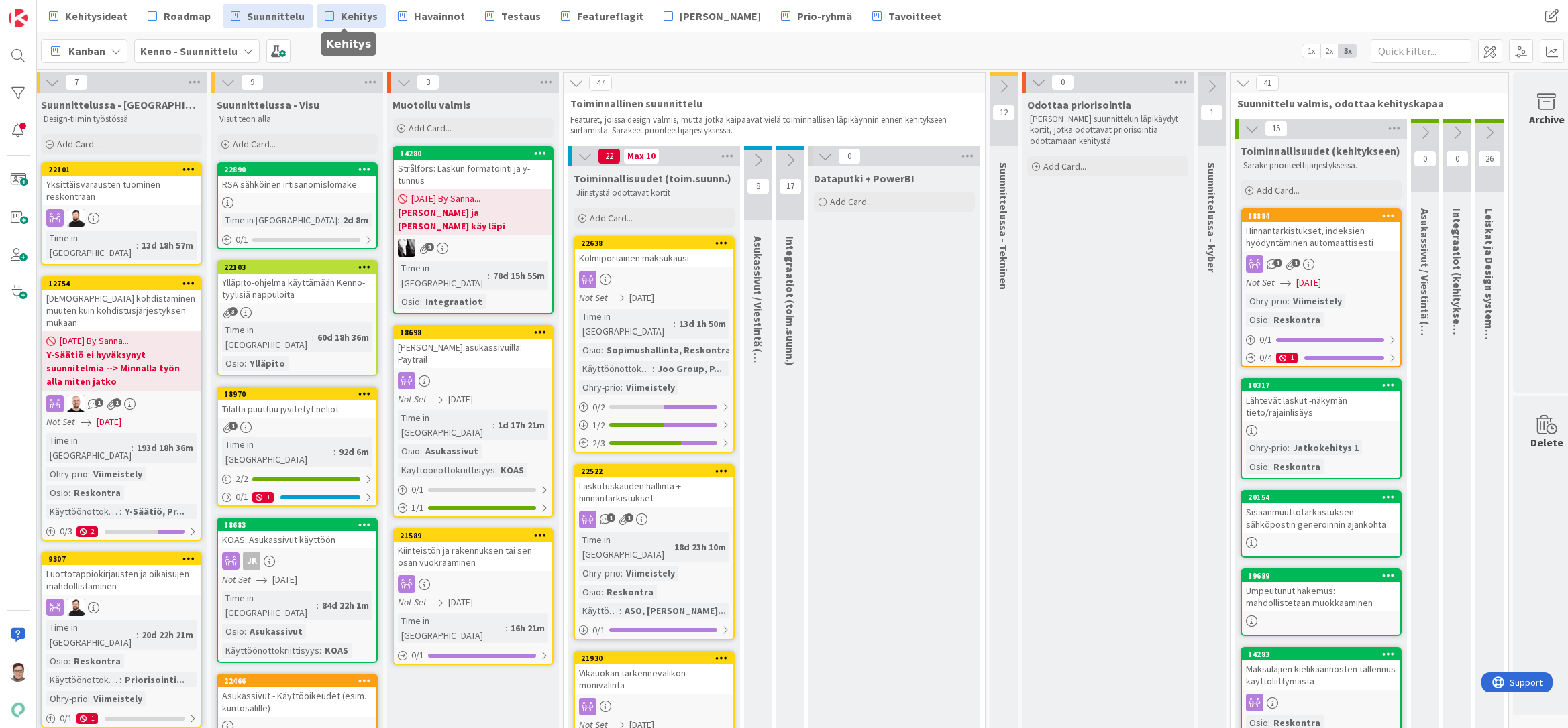
click at [343, 17] on span "Kehitys" at bounding box center [358, 15] width 37 height 16
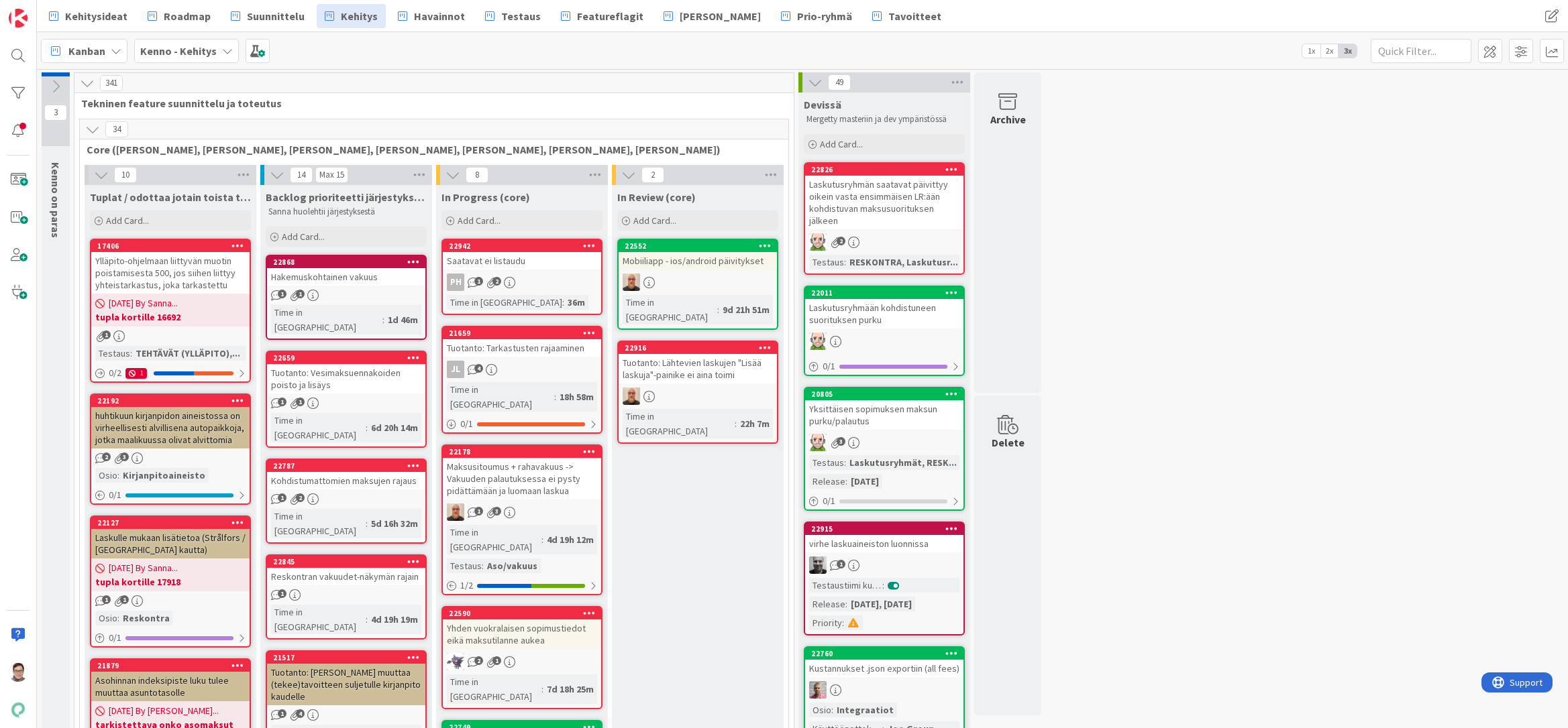
click at [90, 129] on icon at bounding box center [93, 129] width 15 height 15
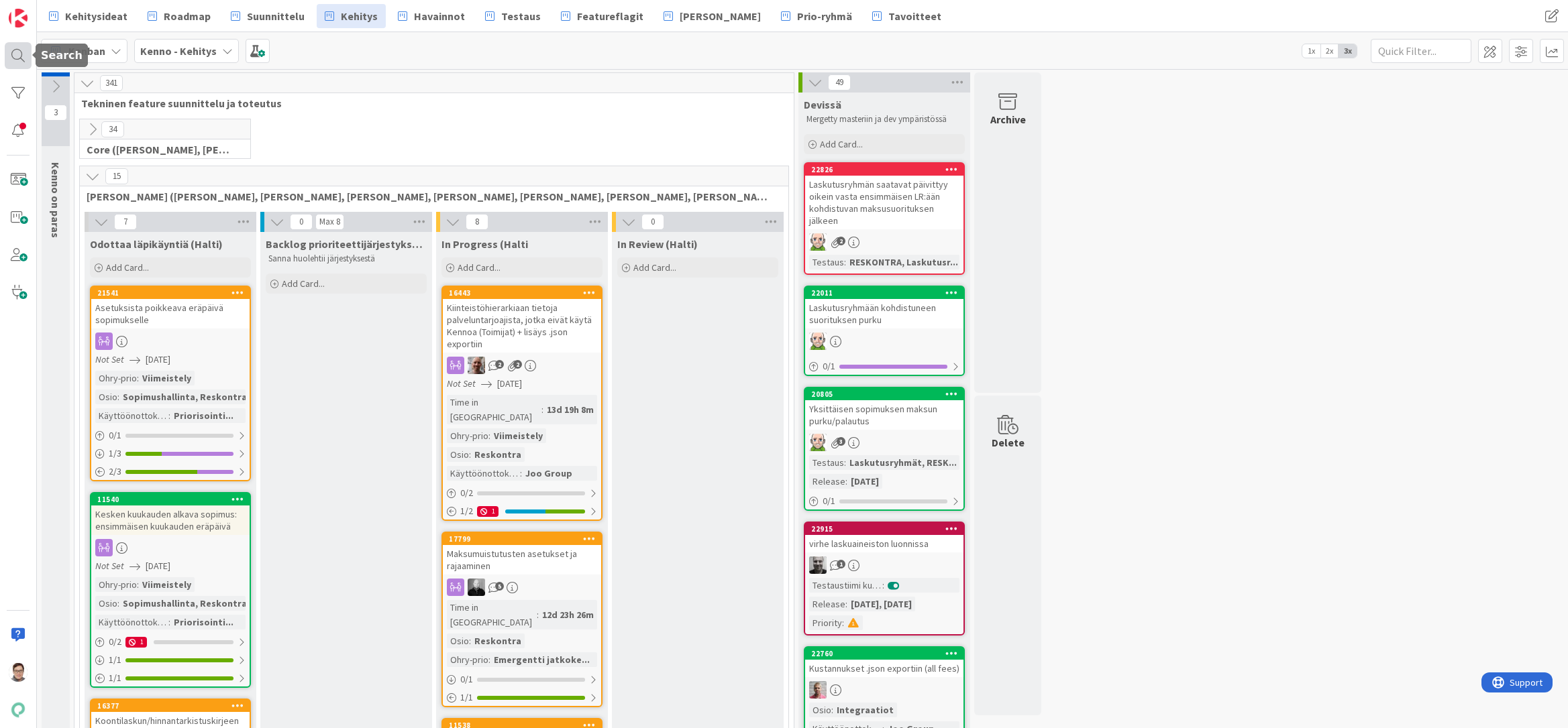
click at [15, 54] on div at bounding box center [18, 55] width 27 height 27
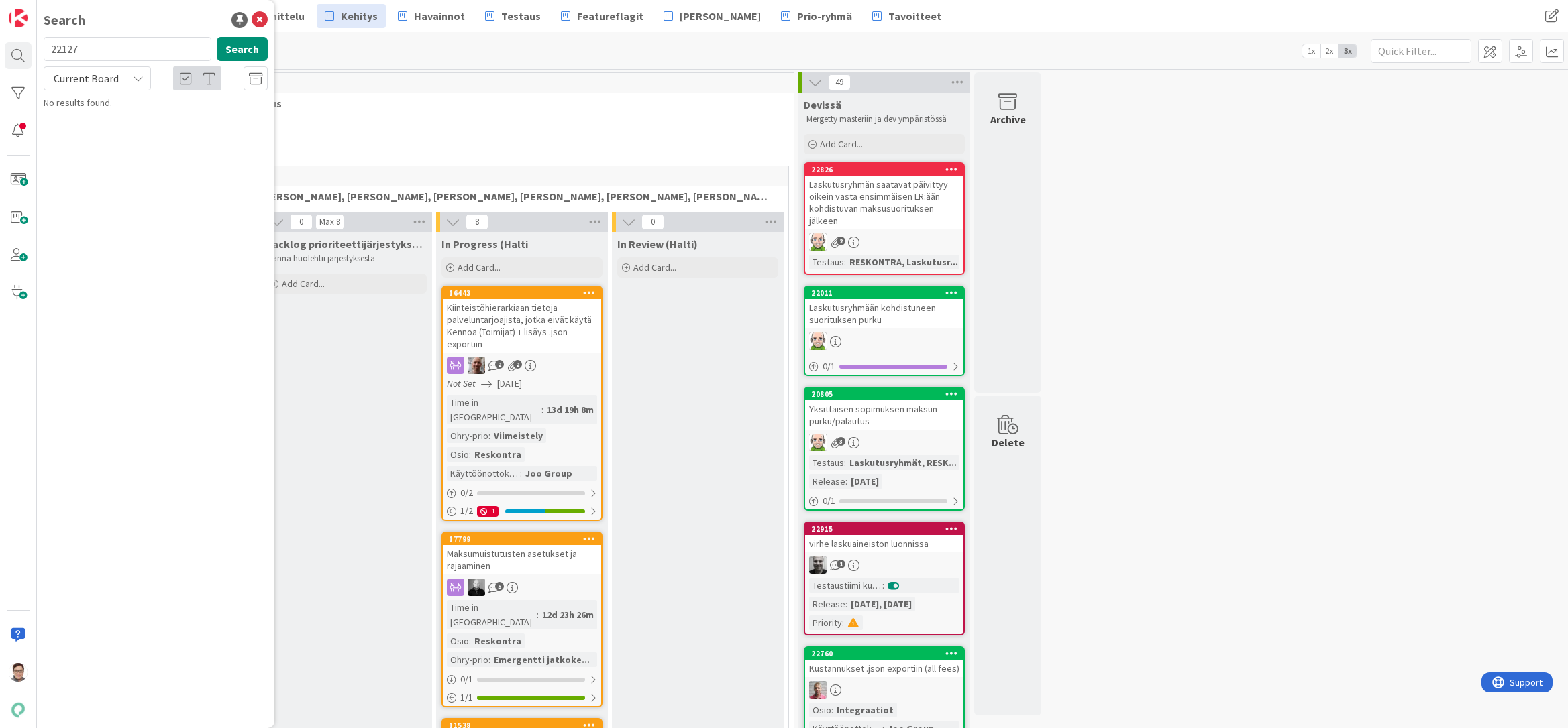
drag, startPoint x: 115, startPoint y: 46, endPoint x: 41, endPoint y: 41, distance: 74.2
click at [41, 41] on div "22127 Search" at bounding box center [155, 51] width 241 height 29
type input "loppuasiakkaan"
click at [258, 19] on icon at bounding box center [260, 20] width 16 height 16
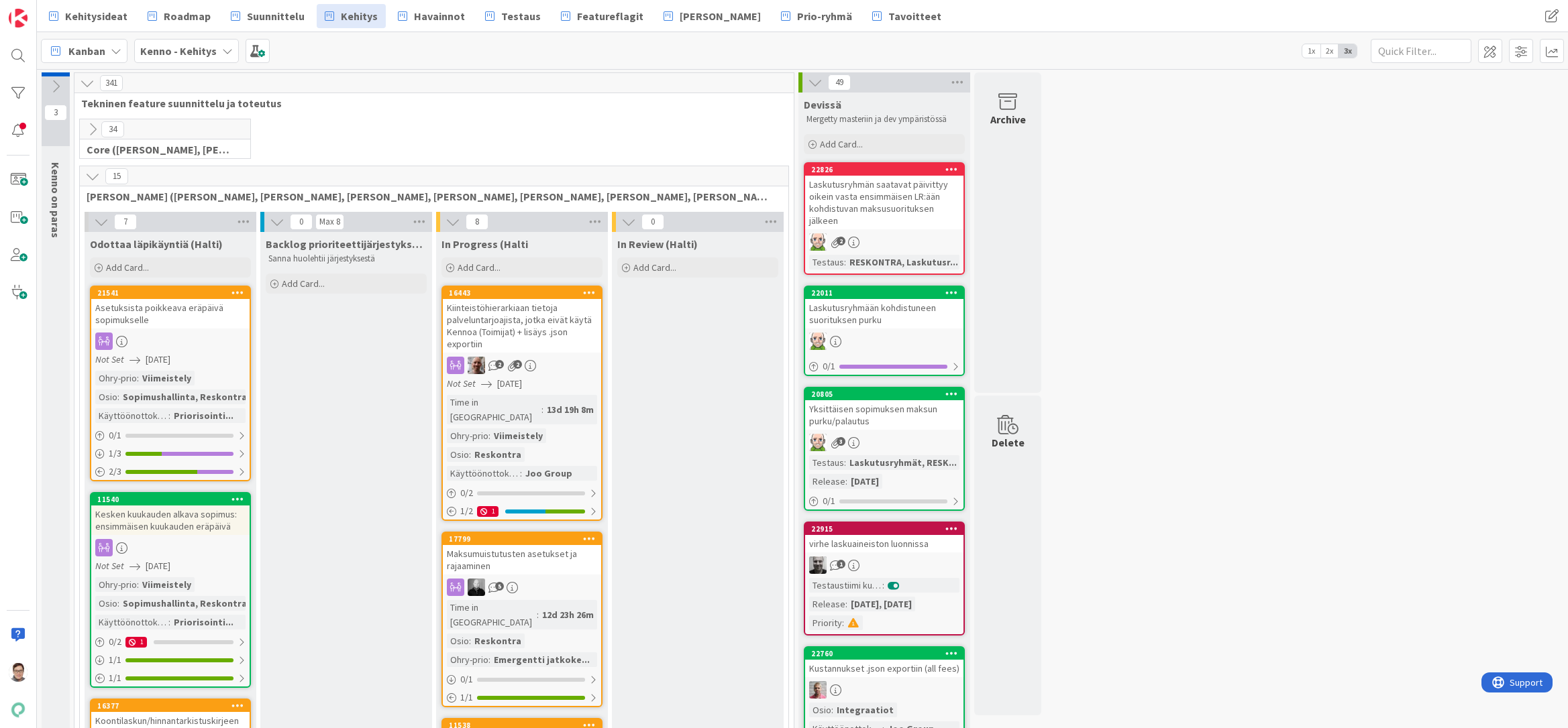
click at [17, 47] on div at bounding box center [18, 55] width 27 height 27
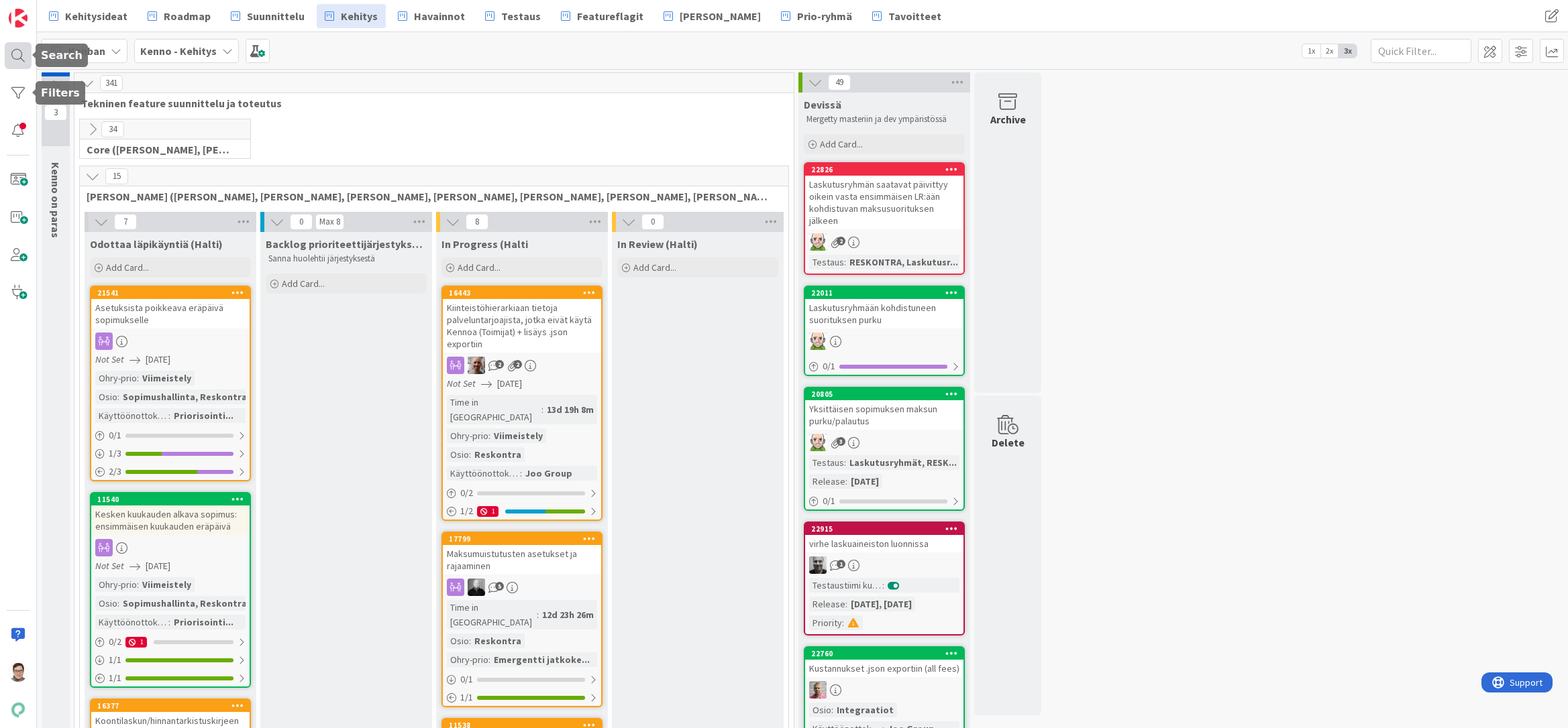
click at [14, 47] on div at bounding box center [18, 55] width 27 height 27
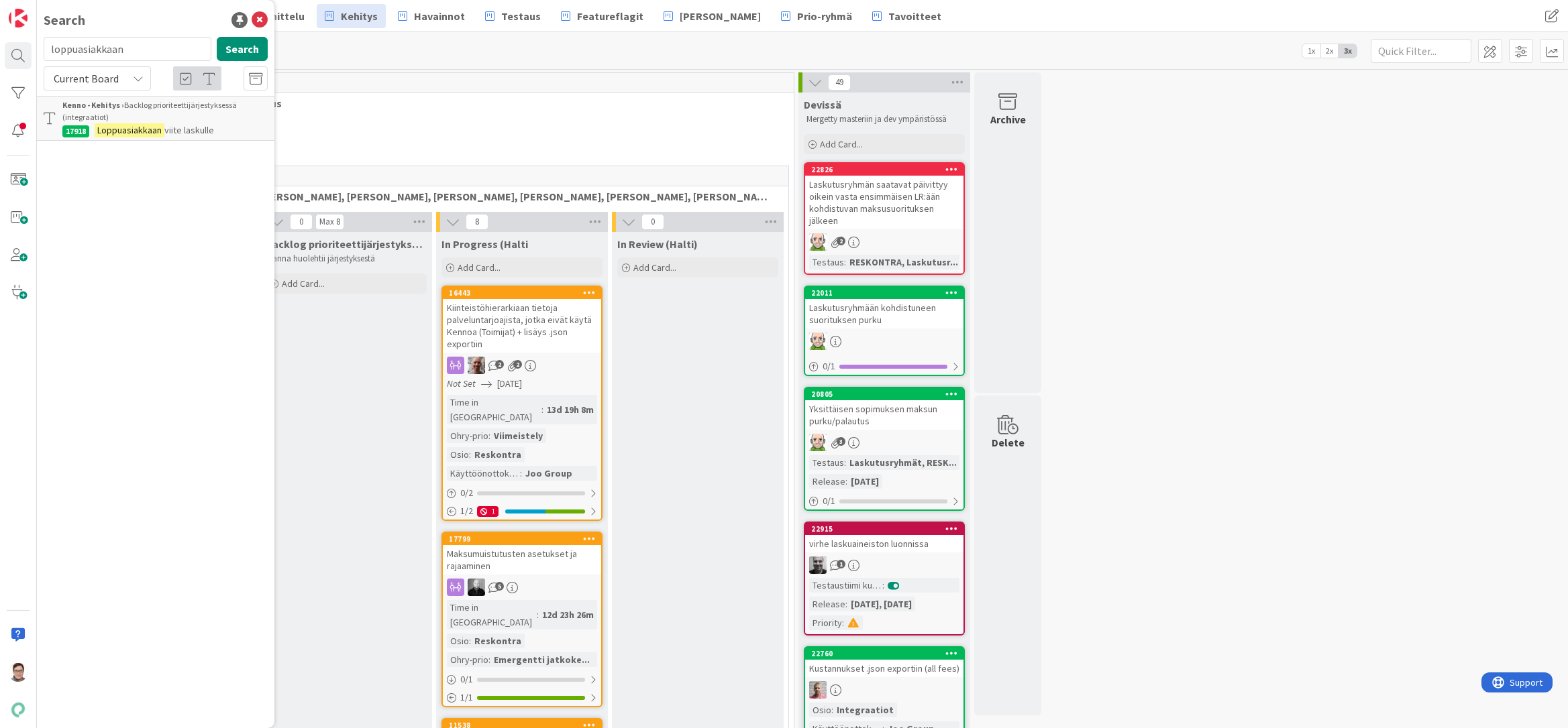
click at [140, 51] on input "loppuasiakkaan" at bounding box center [127, 48] width 167 height 24
click at [84, 716] on div "Search 22127 Search Current Board Kenno - Kehitys › Tuplat / odottaa jotain toi…" at bounding box center [156, 364] width 238 height 728
click at [108, 48] on input "22127" at bounding box center [127, 48] width 167 height 24
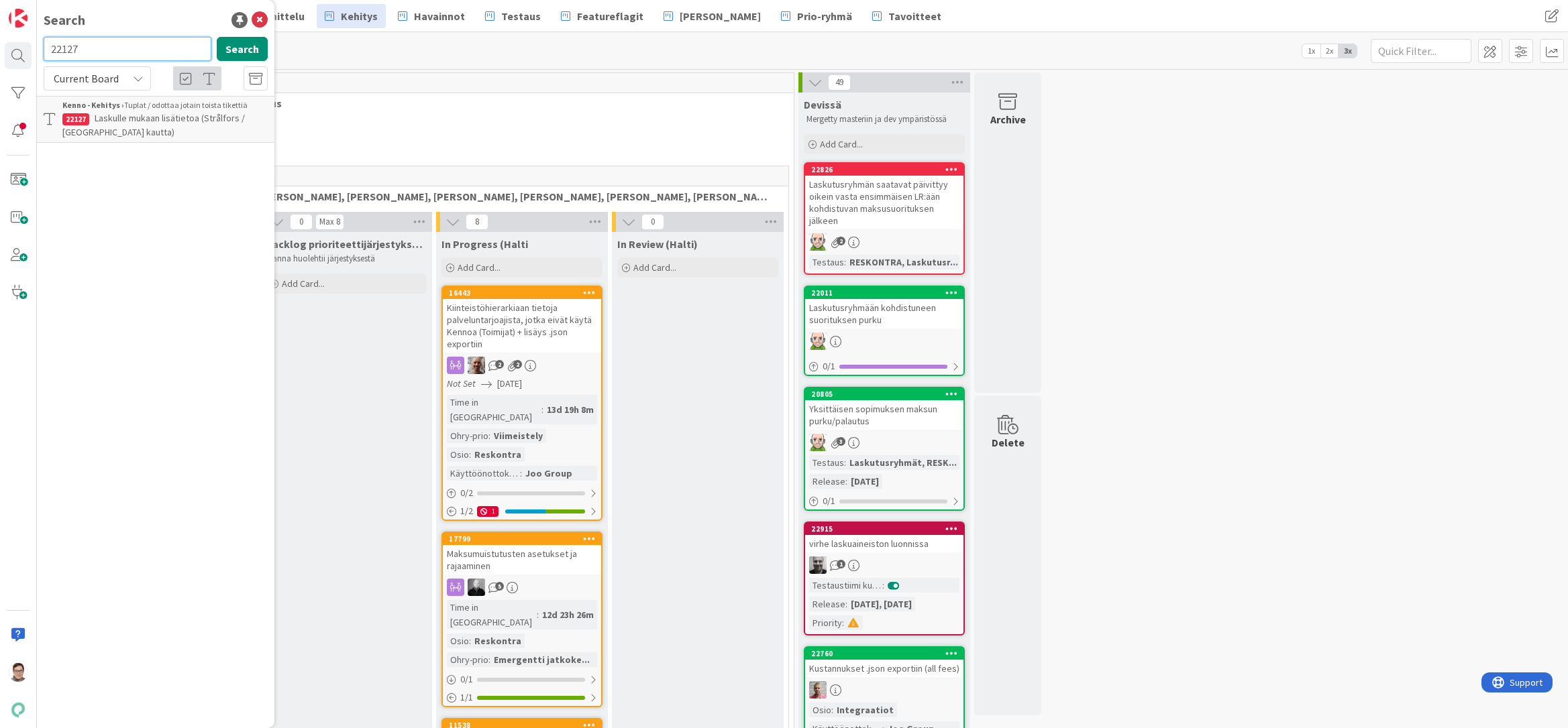
click at [108, 48] on input "22127" at bounding box center [127, 48] width 167 height 24
type input "22140"
click at [102, 76] on span "Current Board" at bounding box center [86, 78] width 65 height 13
click at [94, 133] on span "All Boards" at bounding box center [121, 134] width 140 height 20
drag, startPoint x: 694, startPoint y: 725, endPoint x: 841, endPoint y: 631, distance: 174.5
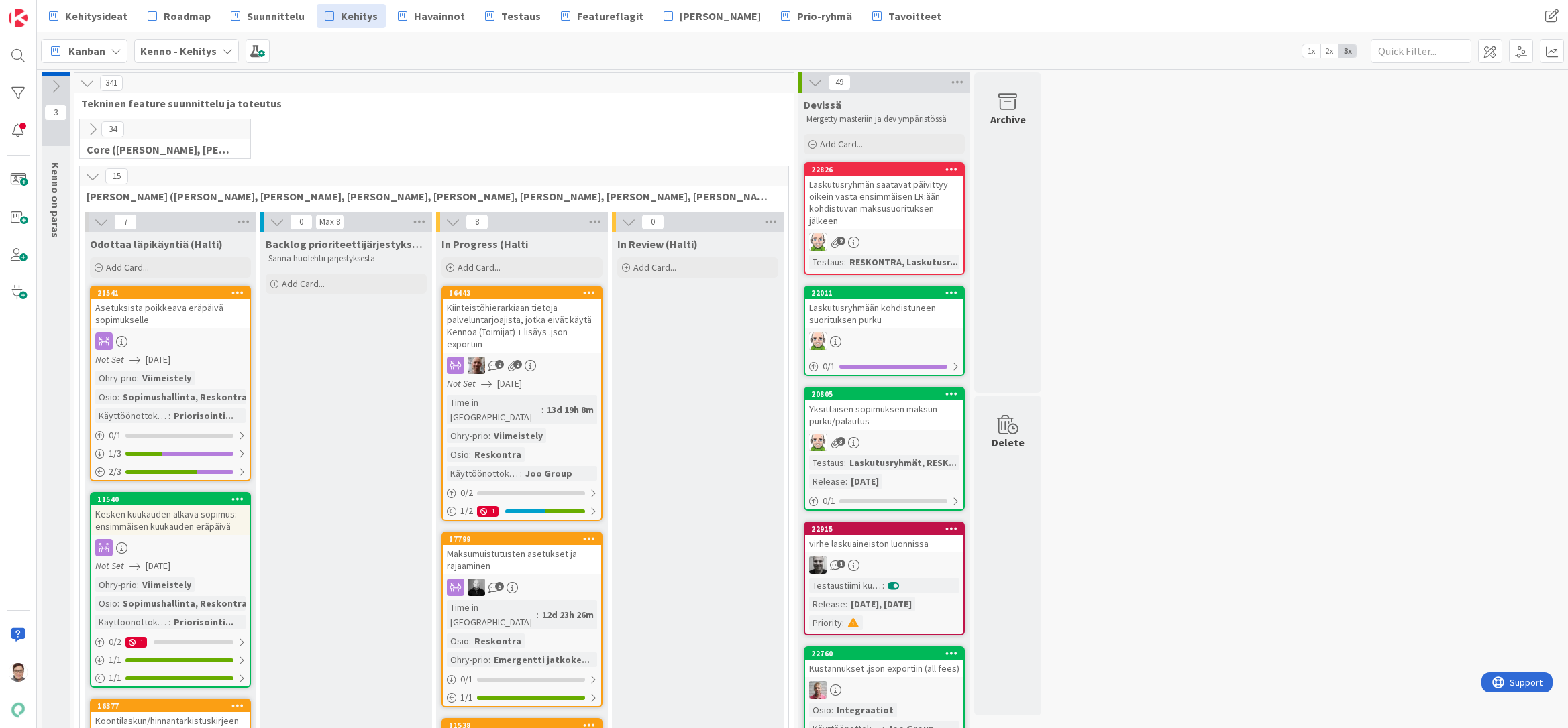
click at [90, 128] on icon at bounding box center [93, 129] width 15 height 15
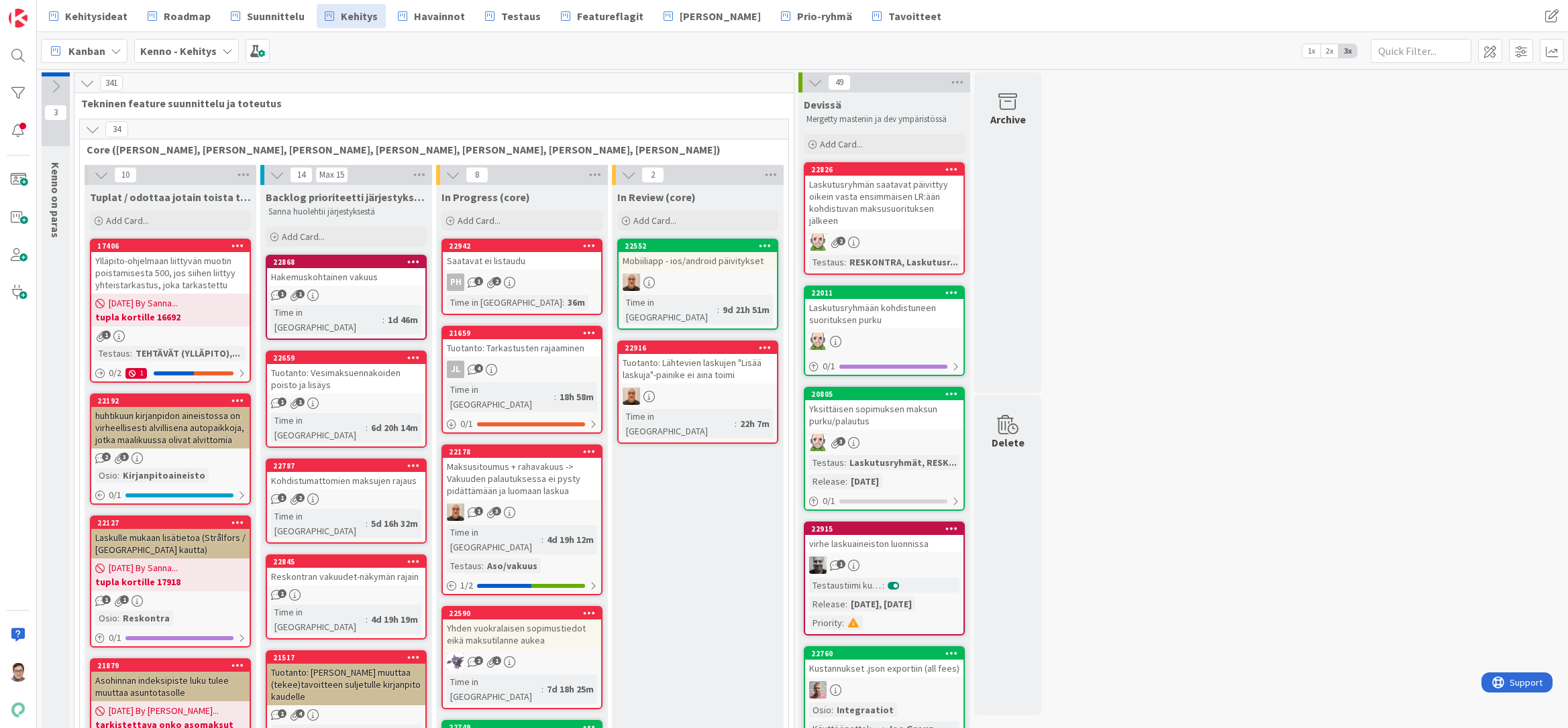
click at [90, 128] on icon at bounding box center [93, 129] width 15 height 15
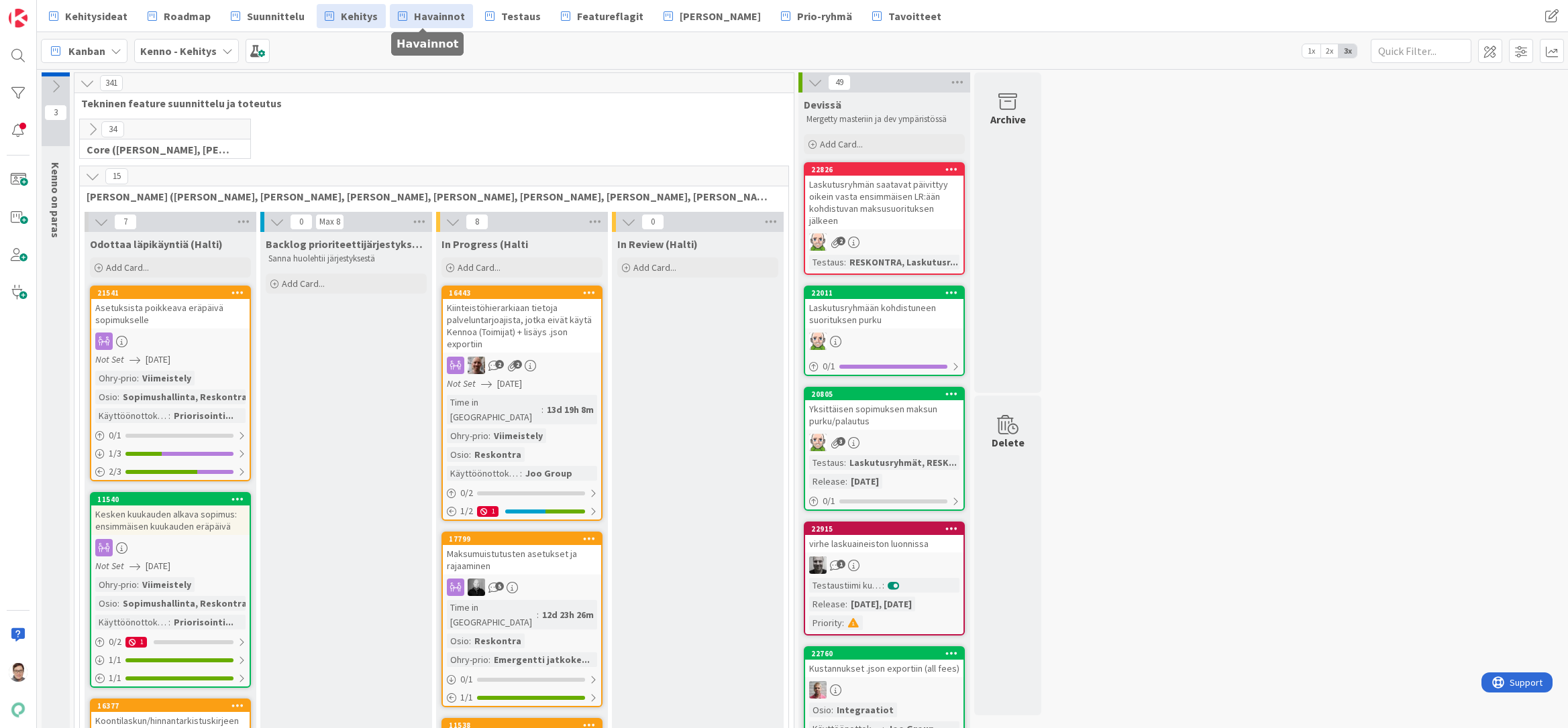
click at [447, 10] on span "Havainnot" at bounding box center [439, 15] width 51 height 16
